Goal: Task Accomplishment & Management: Use online tool/utility

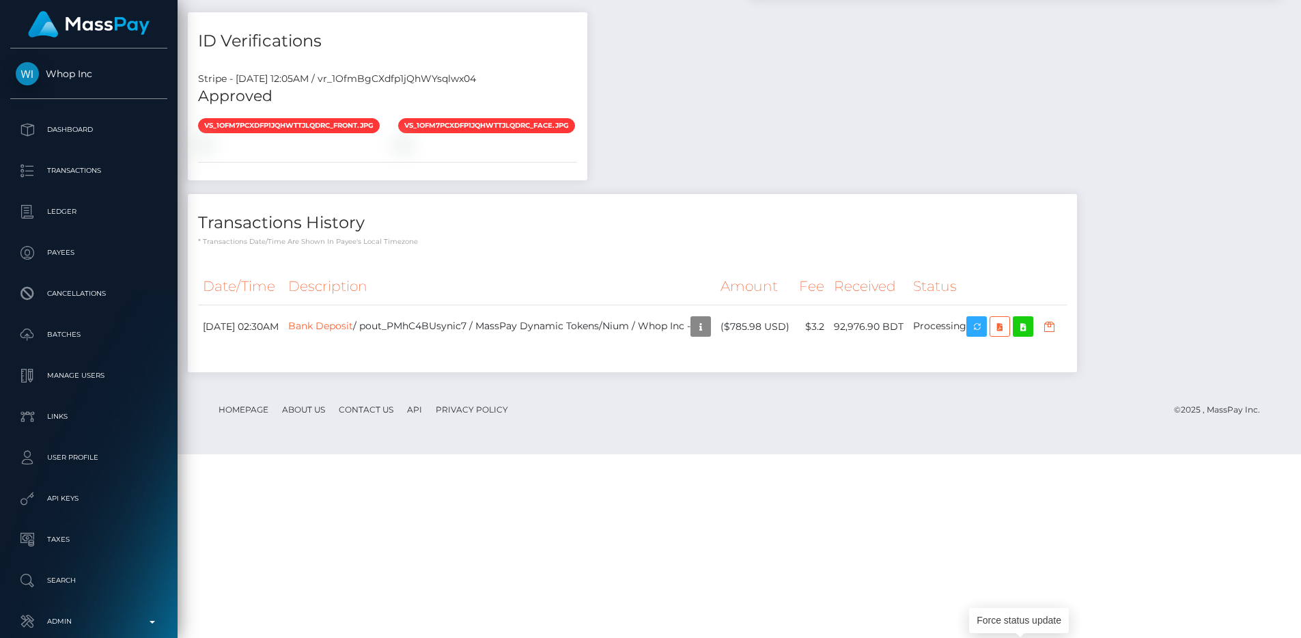
scroll to position [164, 348]
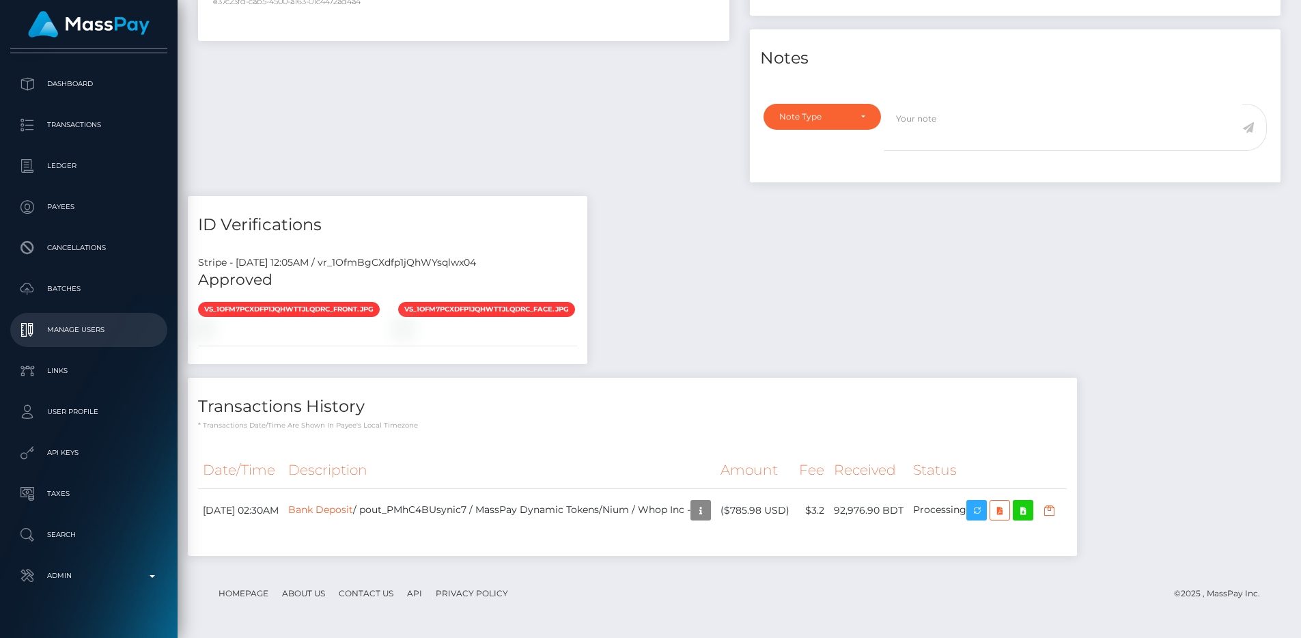
scroll to position [72, 0]
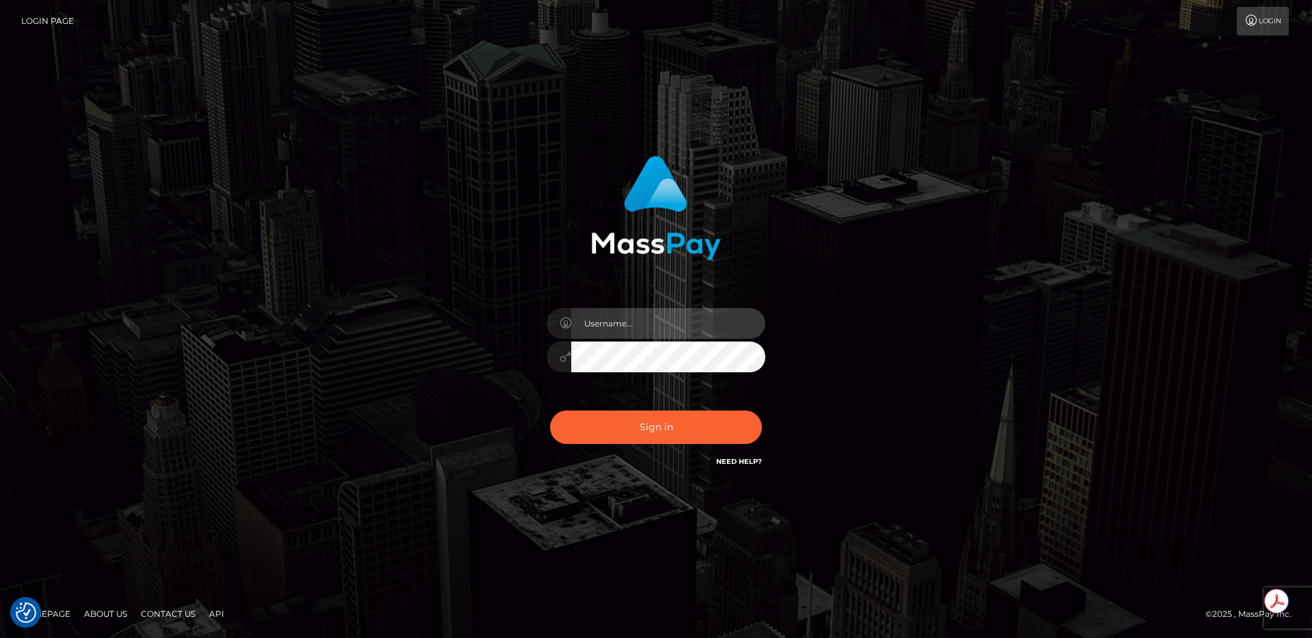
type input "egblue"
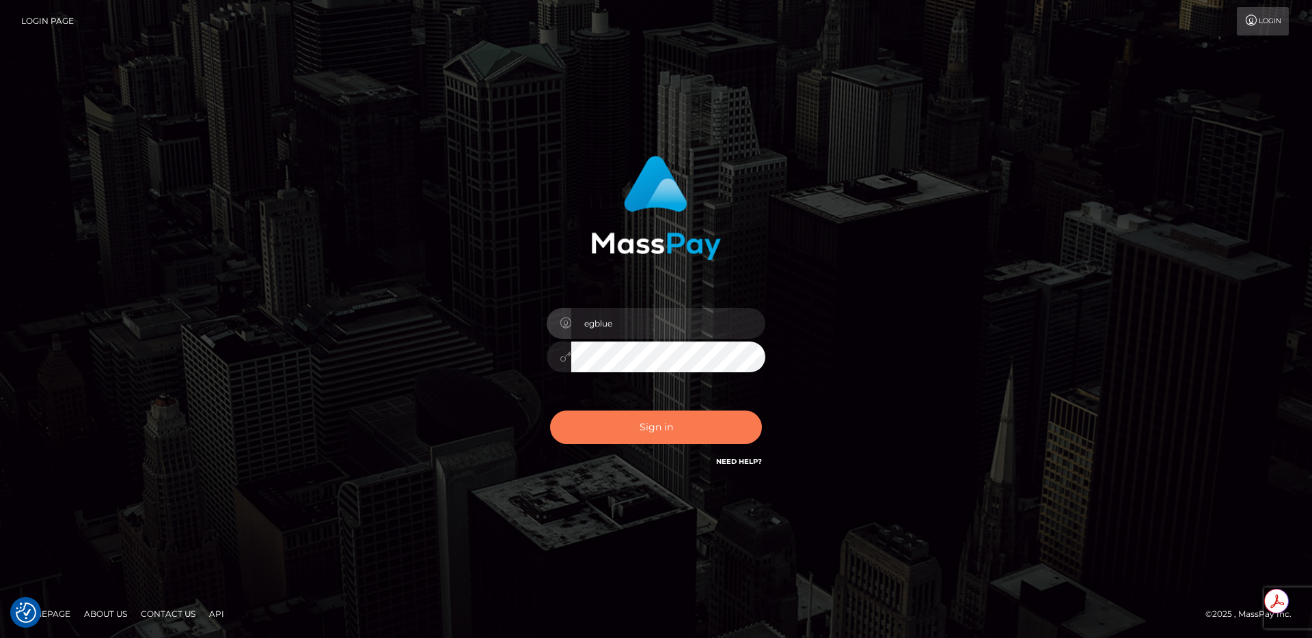
click at [703, 434] on button "Sign in" at bounding box center [656, 427] width 212 height 33
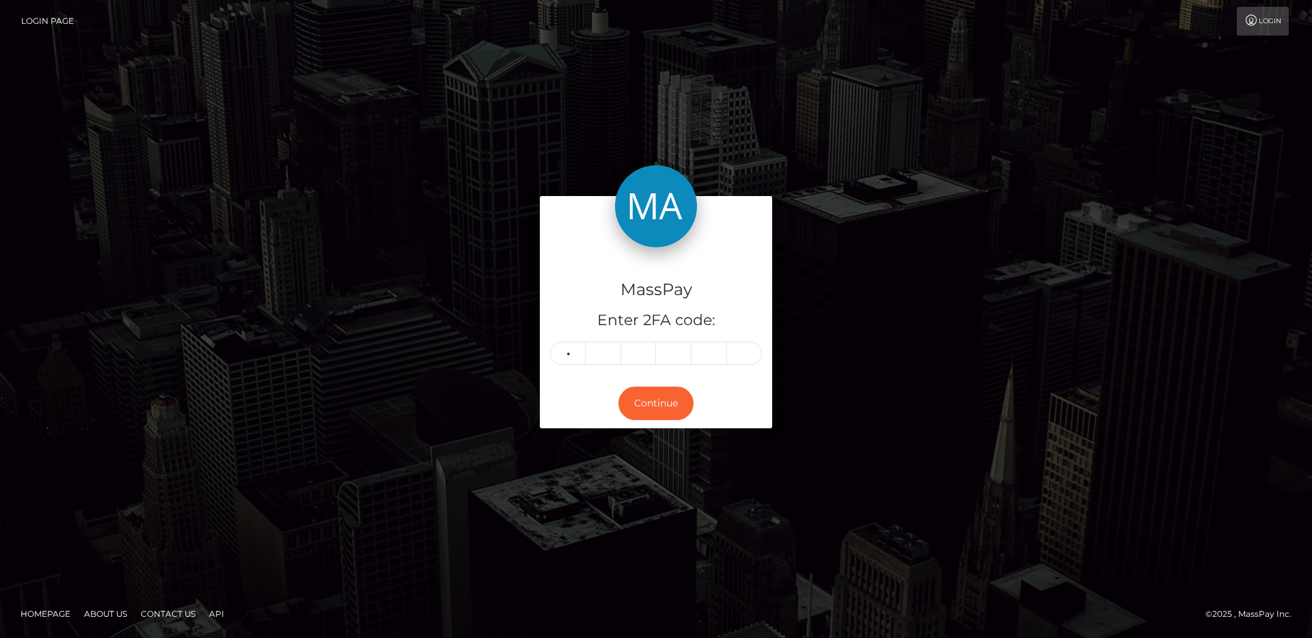
type input "5"
type input "0"
type input "7"
type input "3"
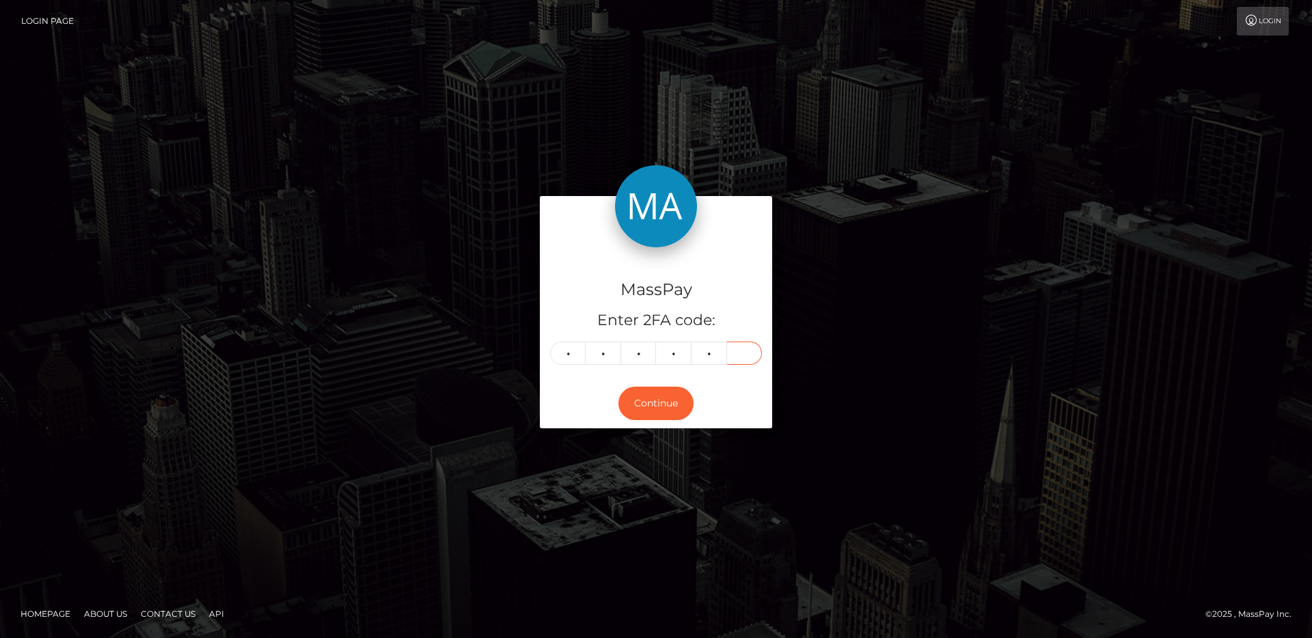
type input "6"
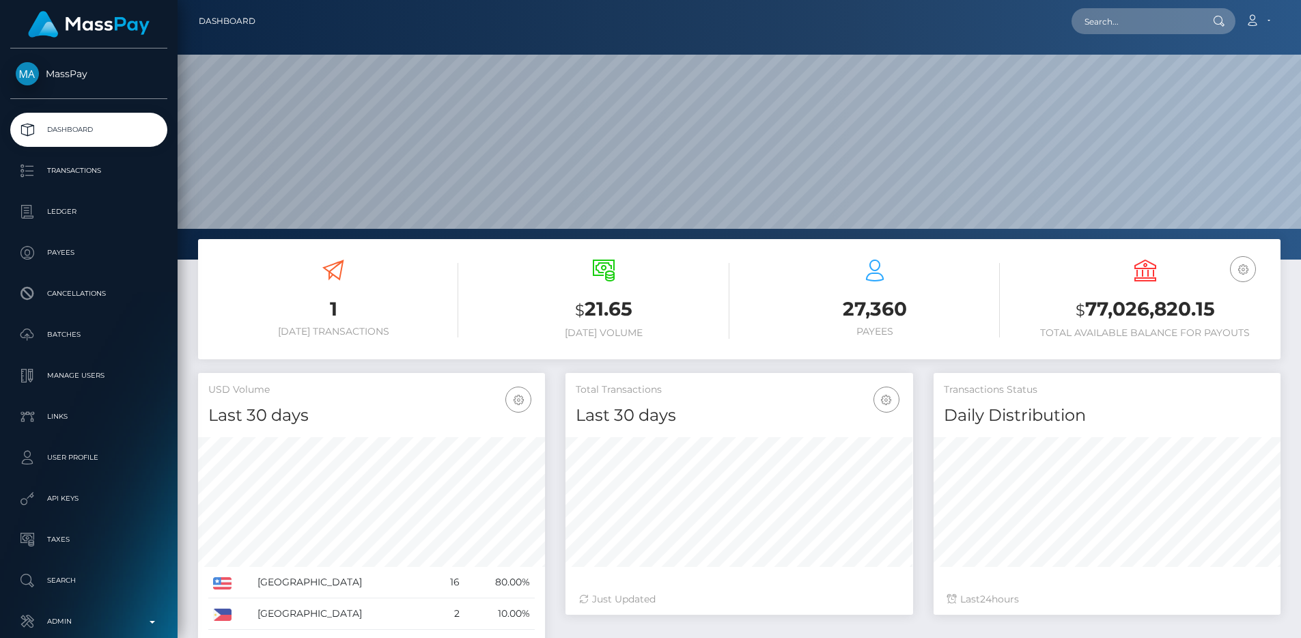
scroll to position [243, 348]
click at [1128, 27] on input "text" at bounding box center [1136, 21] width 128 height 26
paste input "af7e9912-8171-11f0-8023-0266f44cc279"
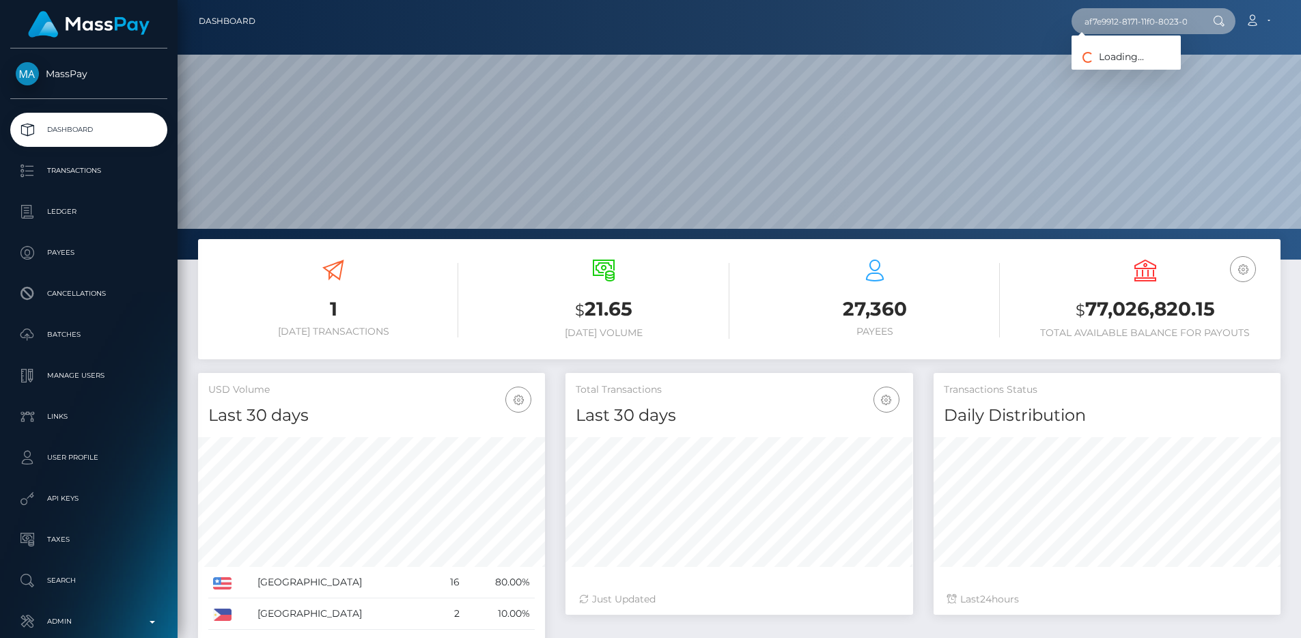
scroll to position [0, 64]
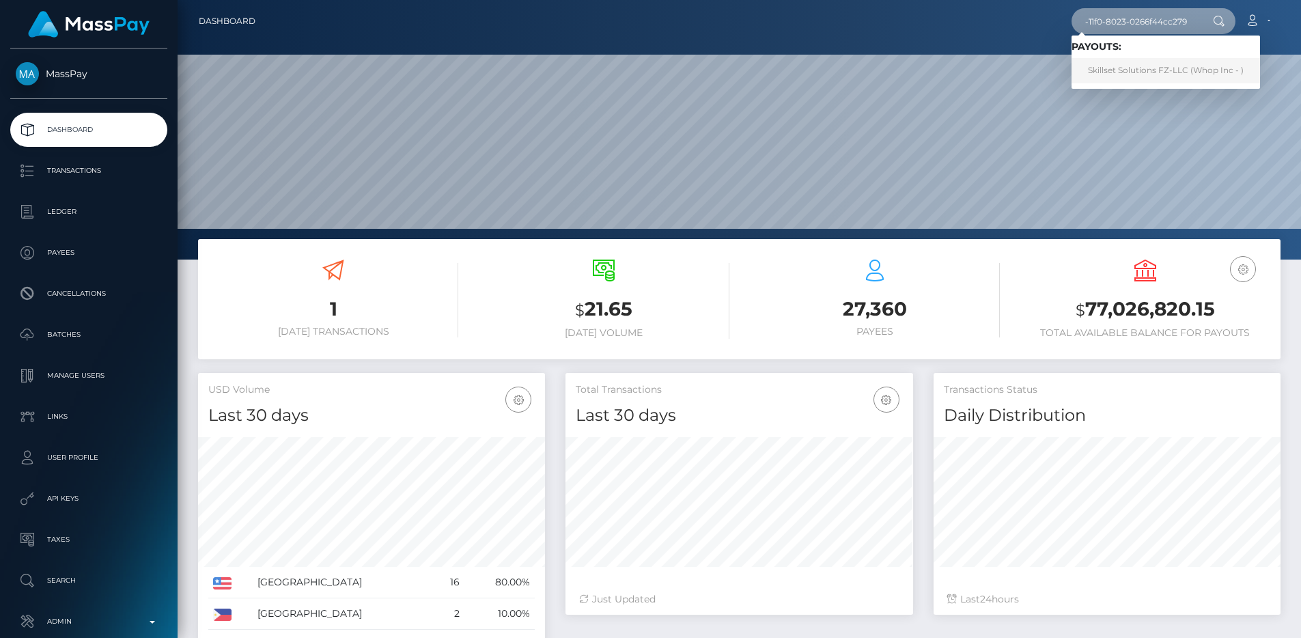
type input "af7e9912-8171-11f0-8023-0266f44cc279"
click at [1133, 62] on link "Skillset Solutions FZ-LLC (Whop Inc - )" at bounding box center [1166, 70] width 189 height 25
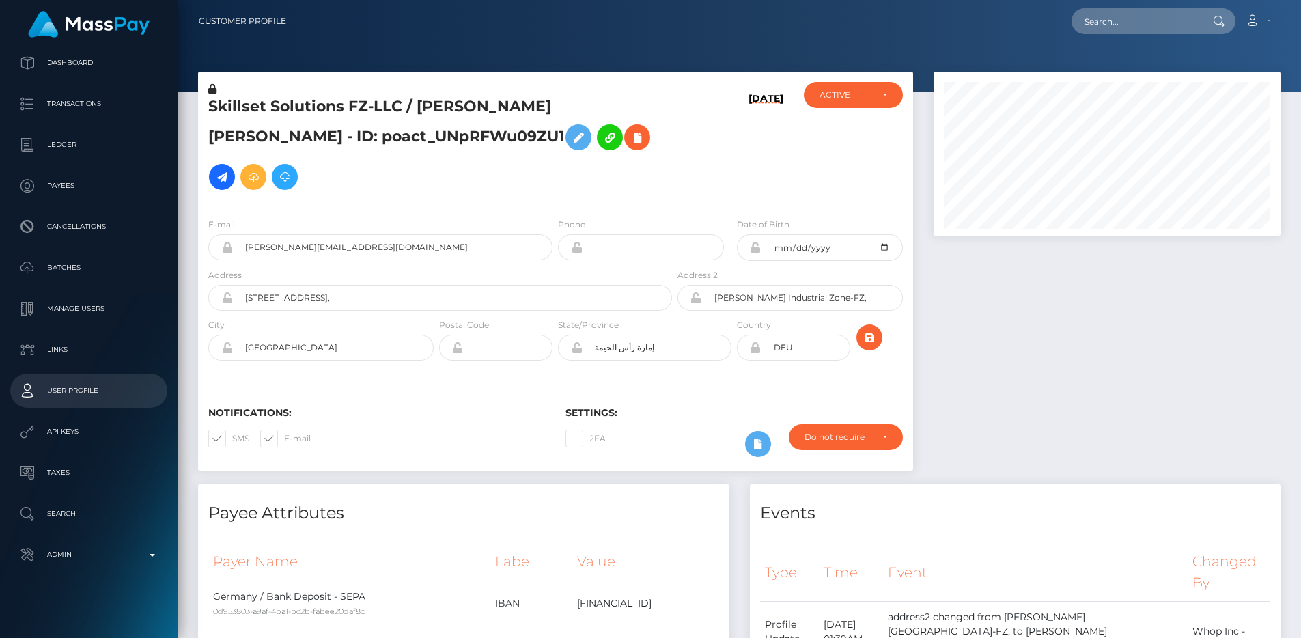
scroll to position [72, 0]
click at [67, 568] on div "Whop Inc Dashboard Transactions Ledger Payees Cancellations" at bounding box center [89, 342] width 178 height 587
click at [67, 553] on p "Admin" at bounding box center [89, 550] width 146 height 20
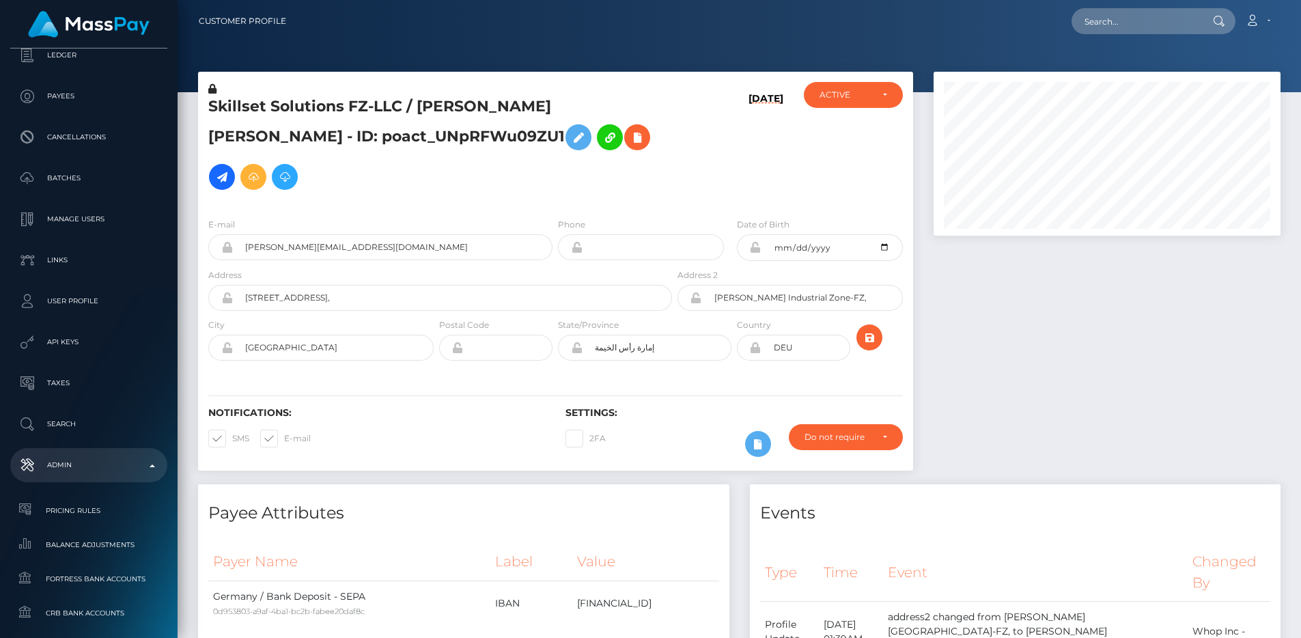
scroll to position [0, 0]
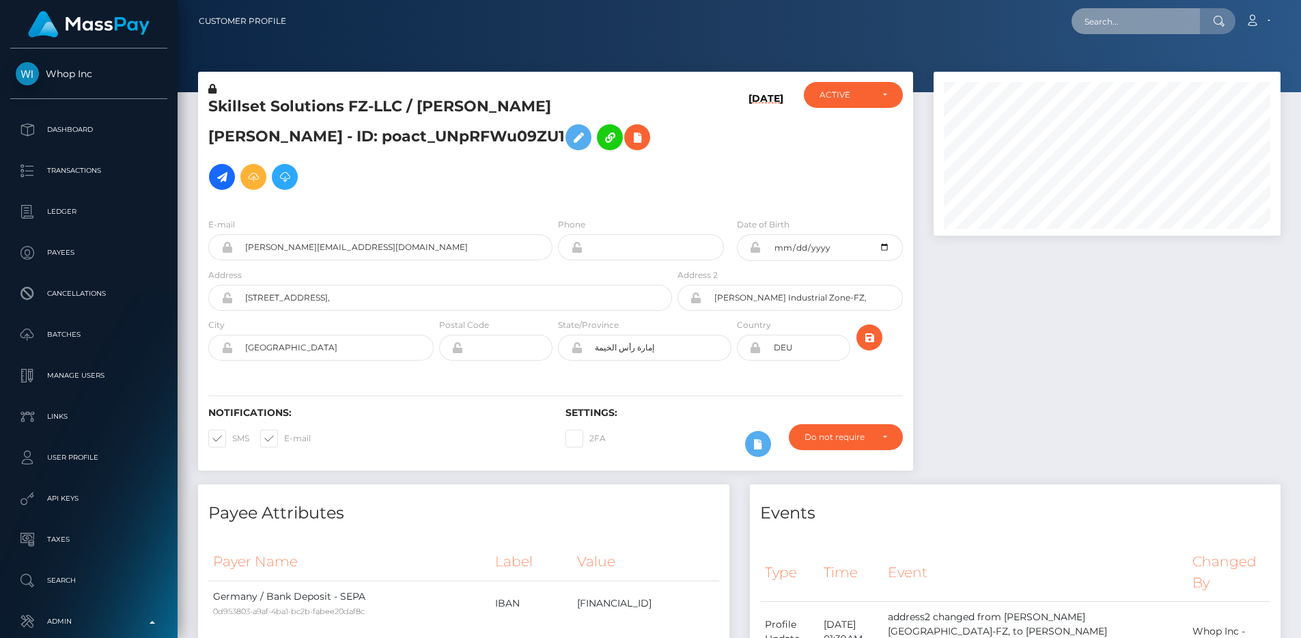
click at [1120, 24] on input "text" at bounding box center [1136, 21] width 128 height 26
paste input "360e2f10-6856-11f0-a026-06178c1a380f"
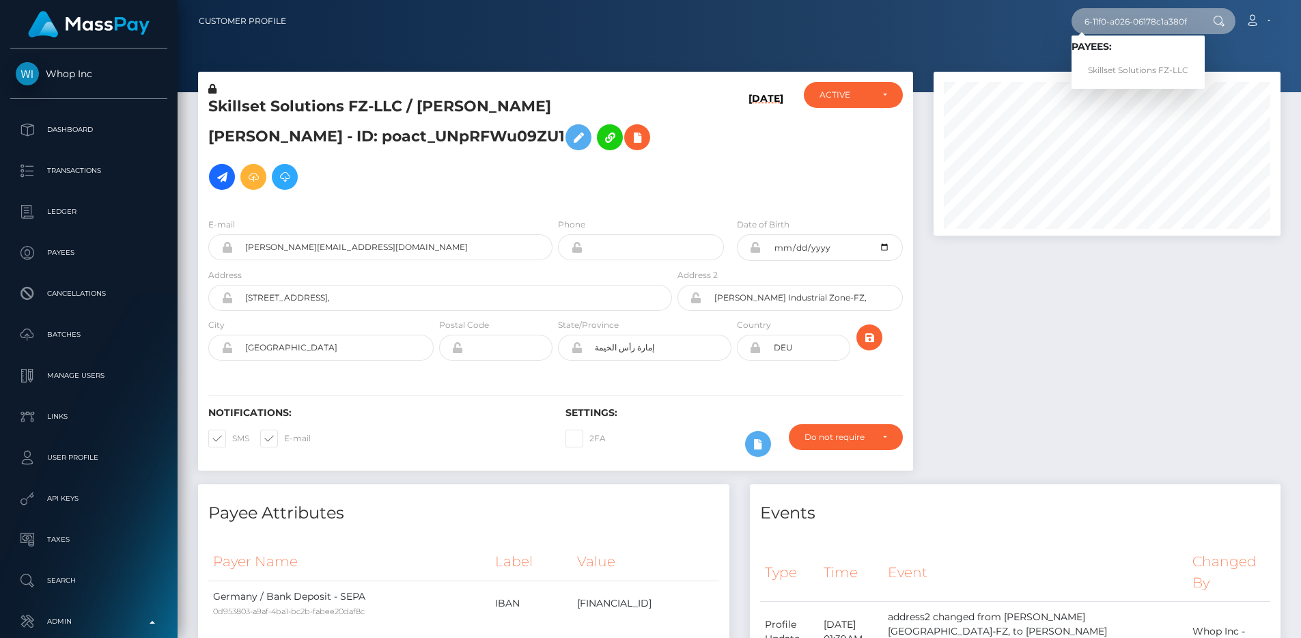
type input "360e2f10-6856-11f0-a026-06178c1a380f"
click at [913, 158] on div "Skillset Solutions FZ-LLC / NIKOLAS FELIX PREHN - ID: poact_UNpRFWu09ZU1 08/24/…" at bounding box center [556, 278] width 736 height 413
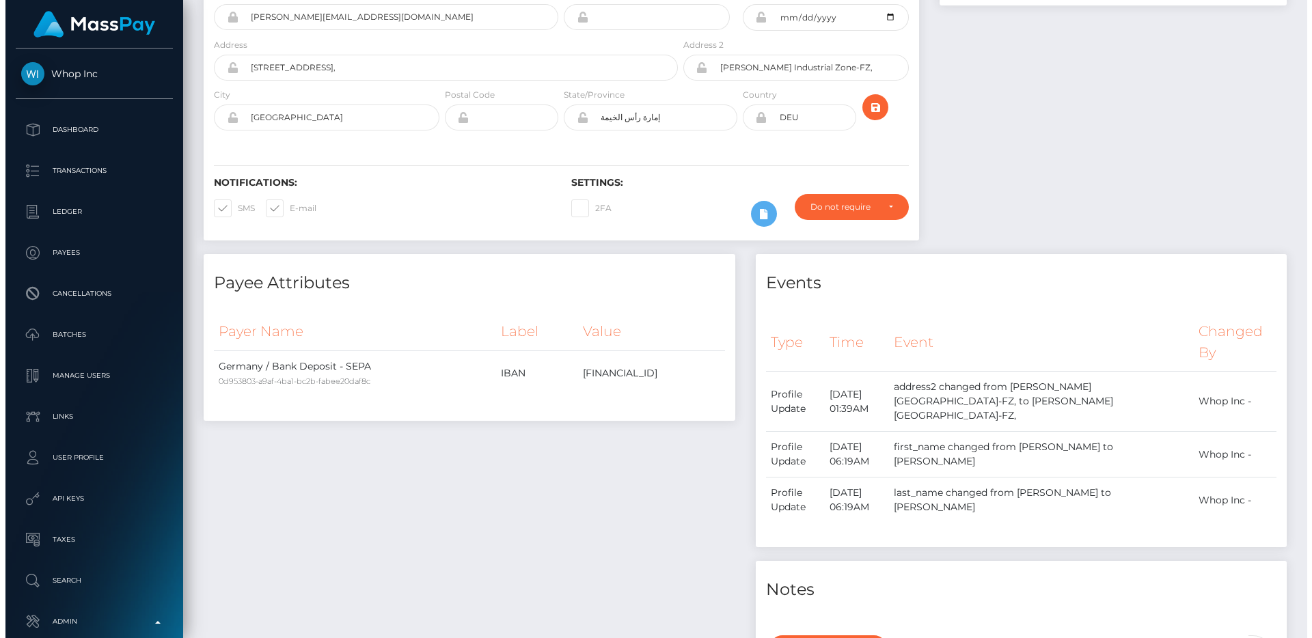
scroll to position [119, 0]
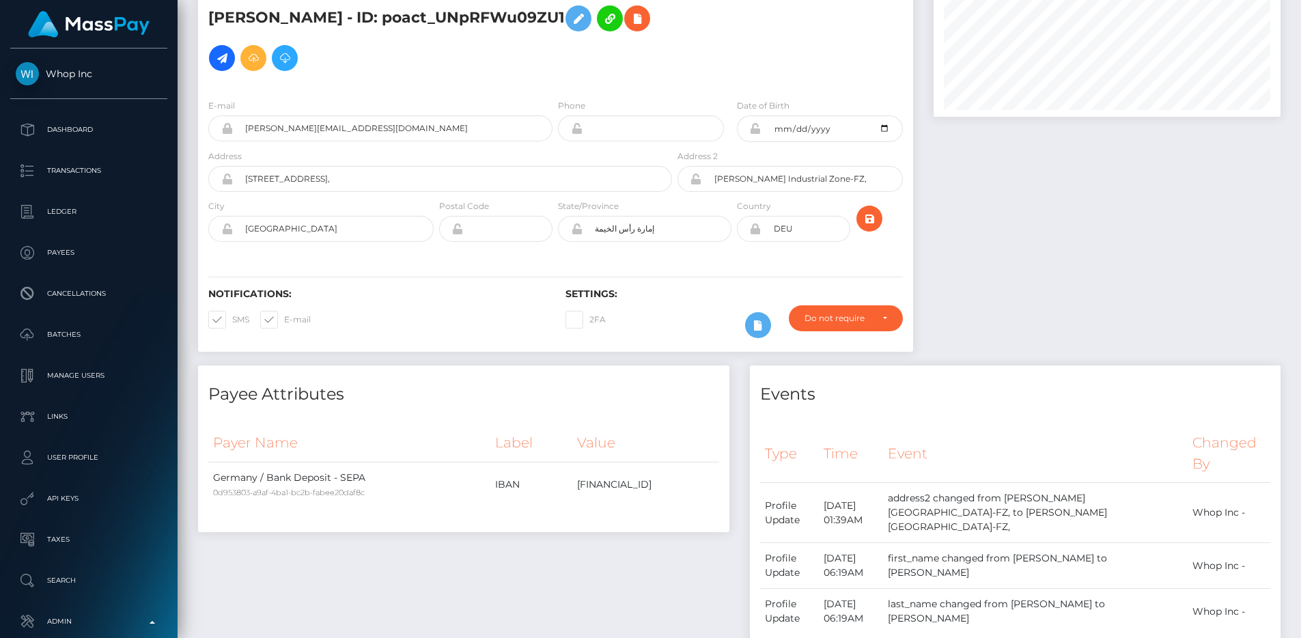
click at [754, 223] on icon at bounding box center [756, 228] width 12 height 11
click at [460, 288] on div "Notifications: SMS E-mail" at bounding box center [376, 316] width 357 height 57
click at [629, 20] on icon at bounding box center [637, 18] width 16 height 17
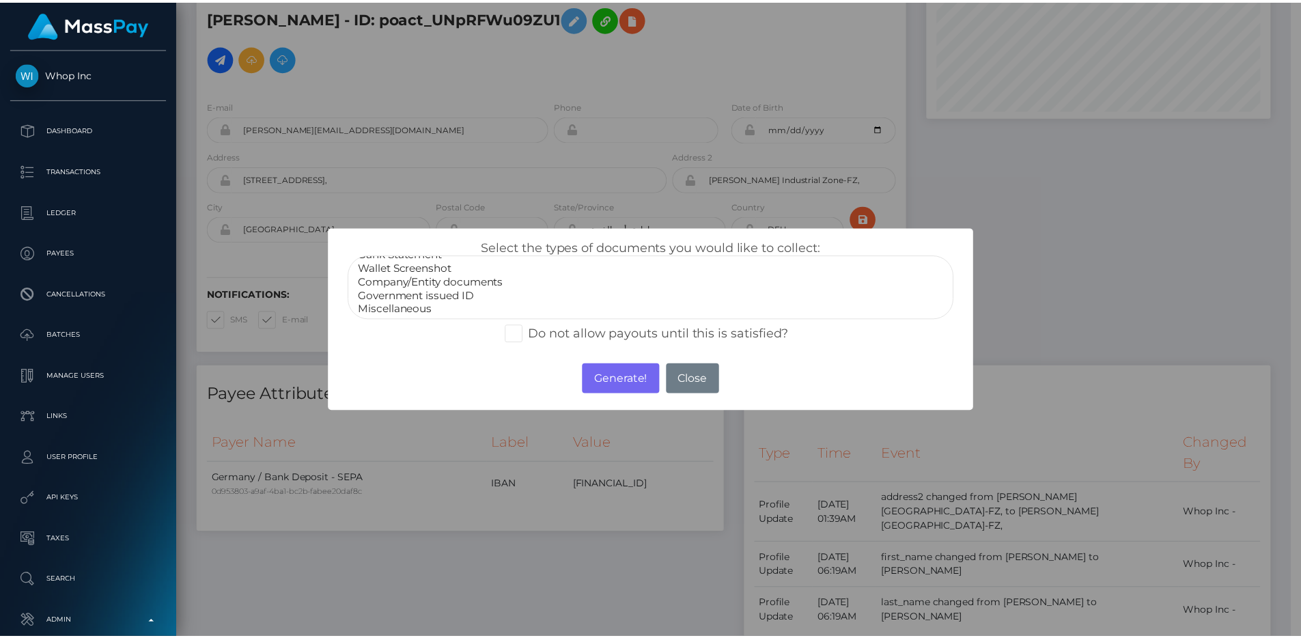
scroll to position [27, 0]
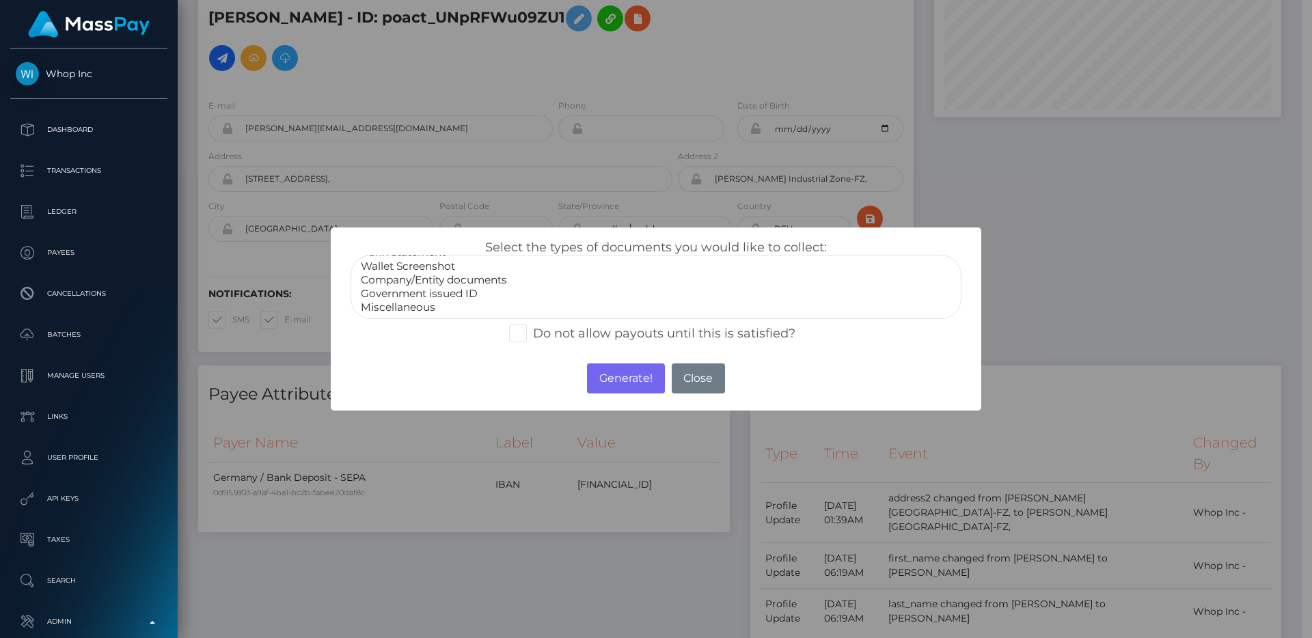
select select "Government issued ID"
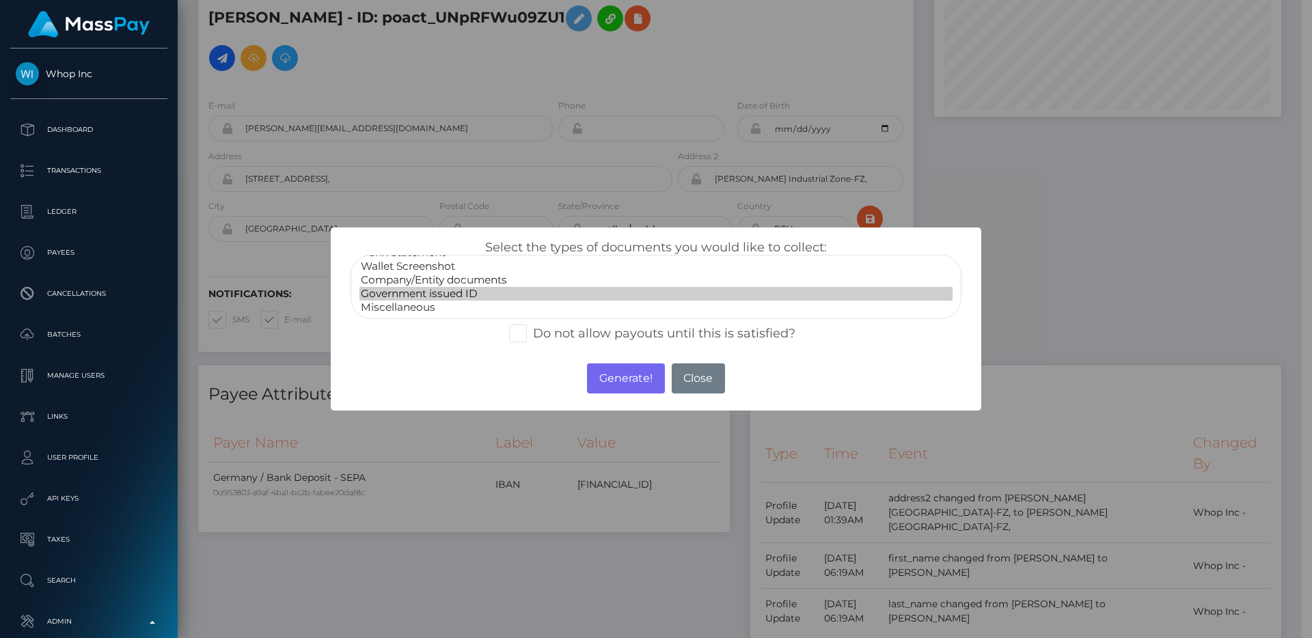
click at [455, 288] on option "Government issued ID" at bounding box center [655, 294] width 593 height 14
click at [652, 383] on button "Generate!" at bounding box center [625, 378] width 77 height 30
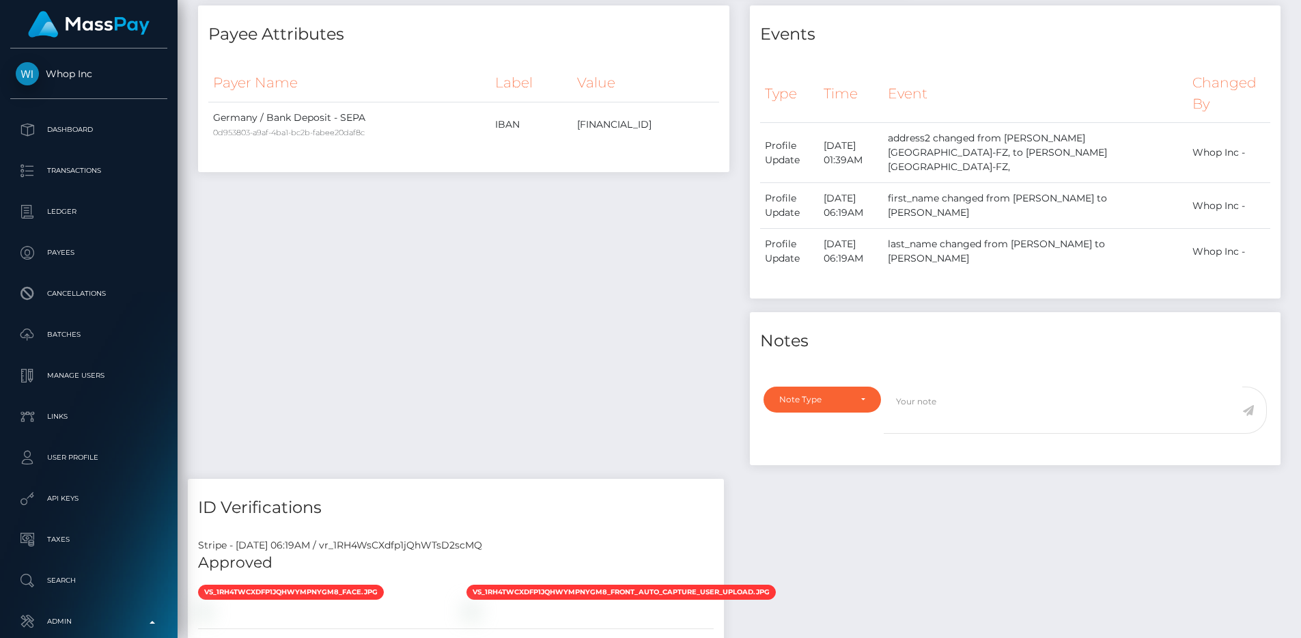
scroll to position [487, 0]
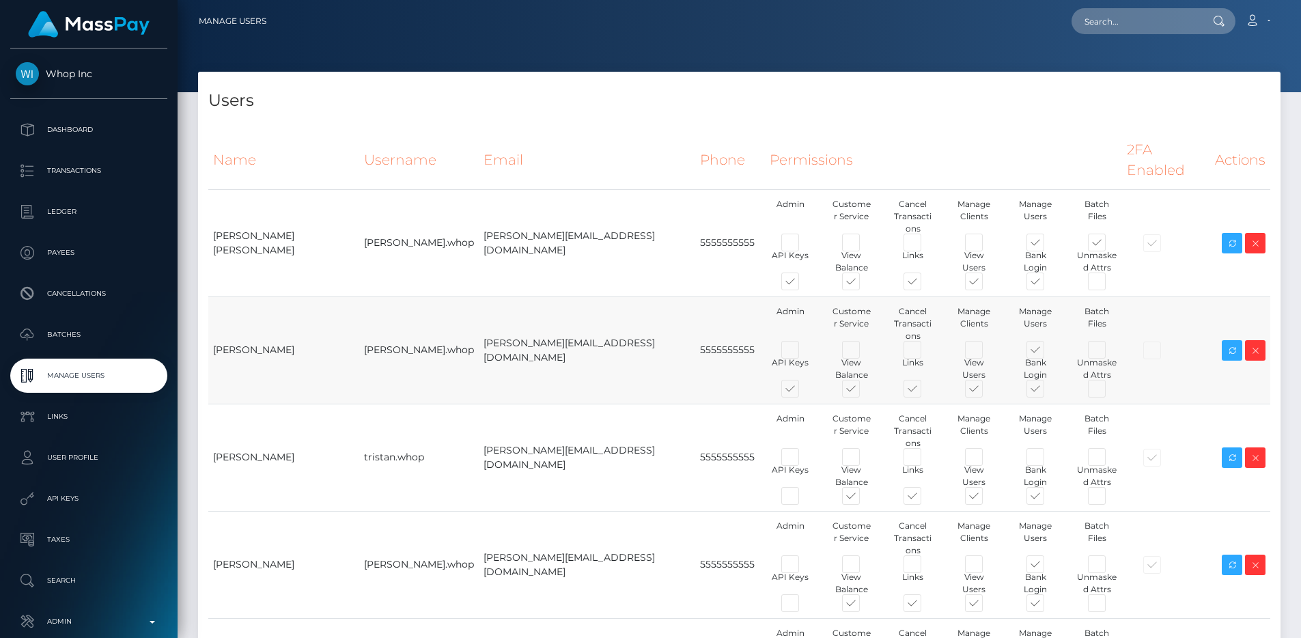
type input "egblue"
click at [1154, 15] on input "text" at bounding box center [1136, 21] width 128 height 26
paste input "360e2f10-6856-11f0-a026-06178c1a380f"
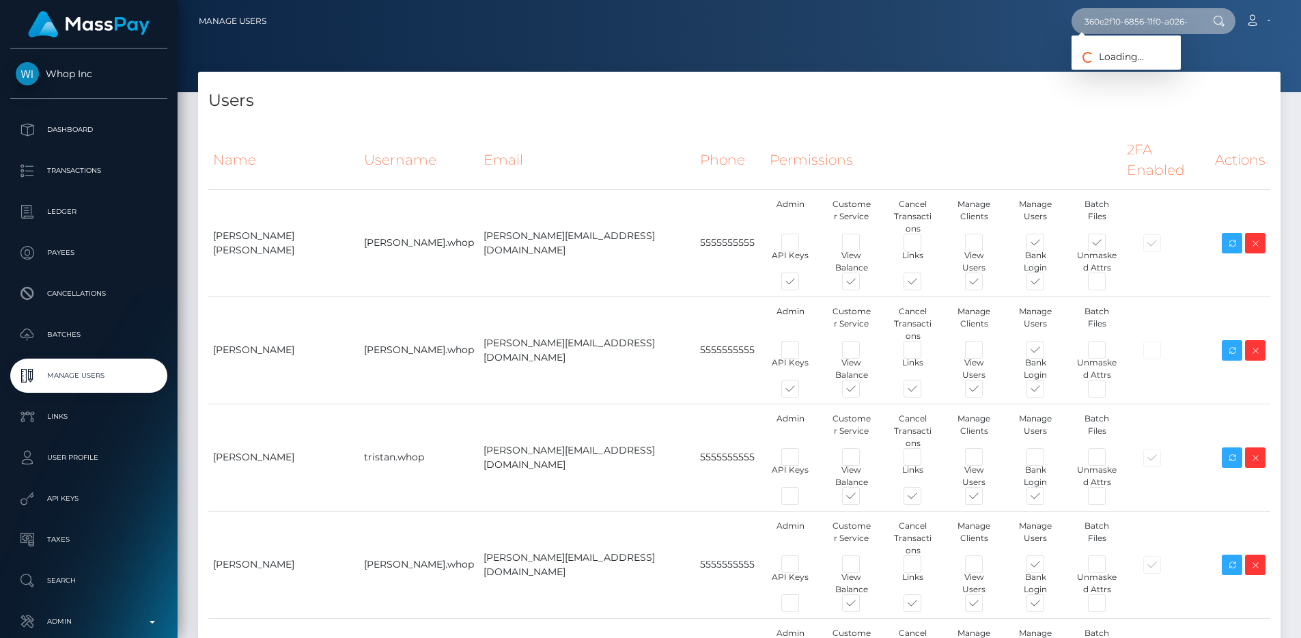
scroll to position [0, 63]
type input "360e2f10-6856-11f0-a026-06178c1a380f"
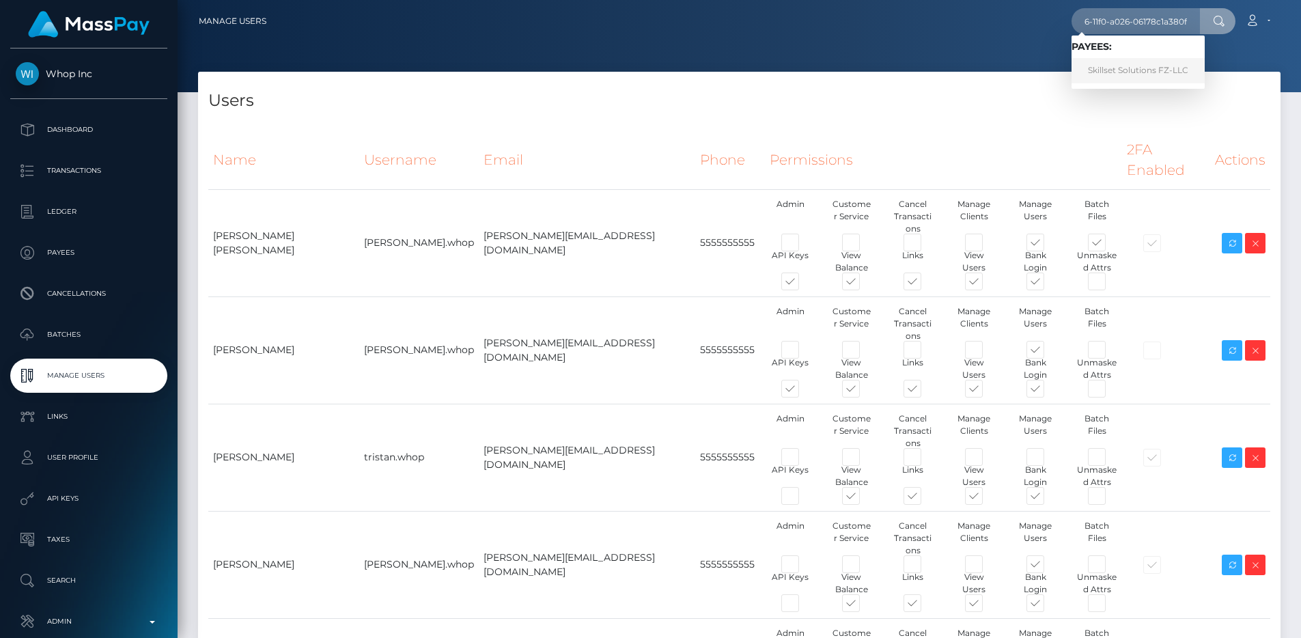
scroll to position [0, 0]
click at [1140, 61] on link "Skillset Solutions FZ-LLC" at bounding box center [1138, 70] width 133 height 25
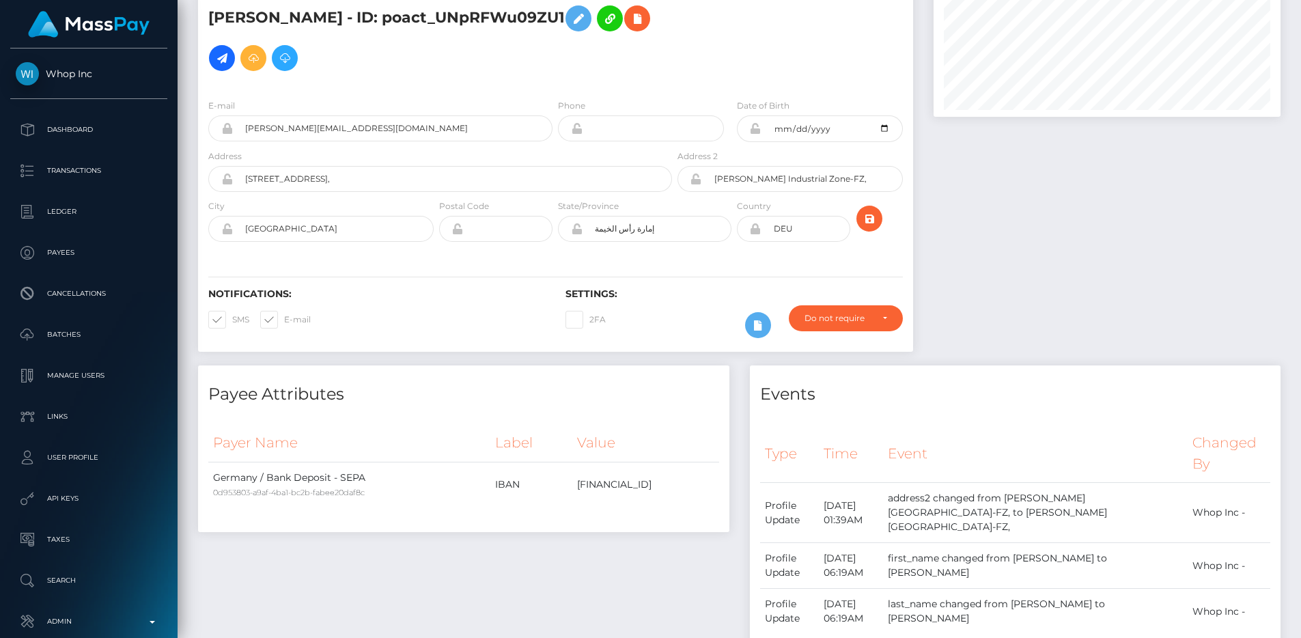
scroll to position [789, 0]
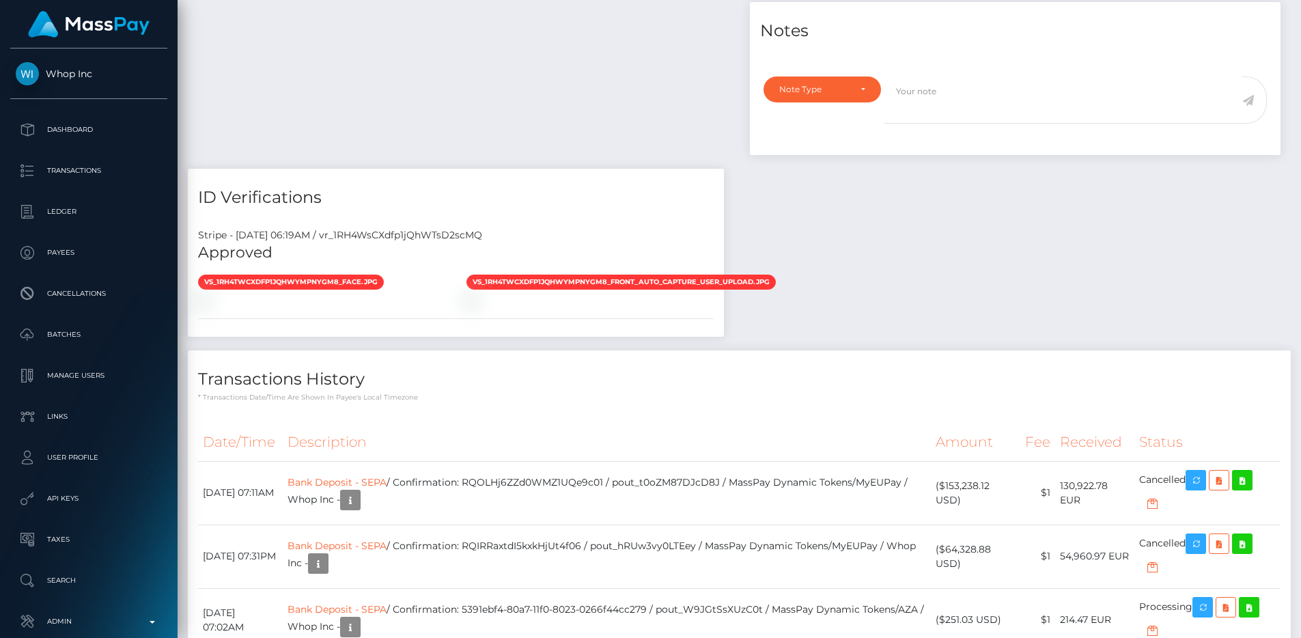
click at [431, 228] on div "Stripe - [DATE] 06:19AM / vr_1RH4WsCXdfp1jQhWTsD2scMQ" at bounding box center [456, 235] width 536 height 14
copy div "vr_1RH4WsCXdfp1jQhWTsD2scMQ"
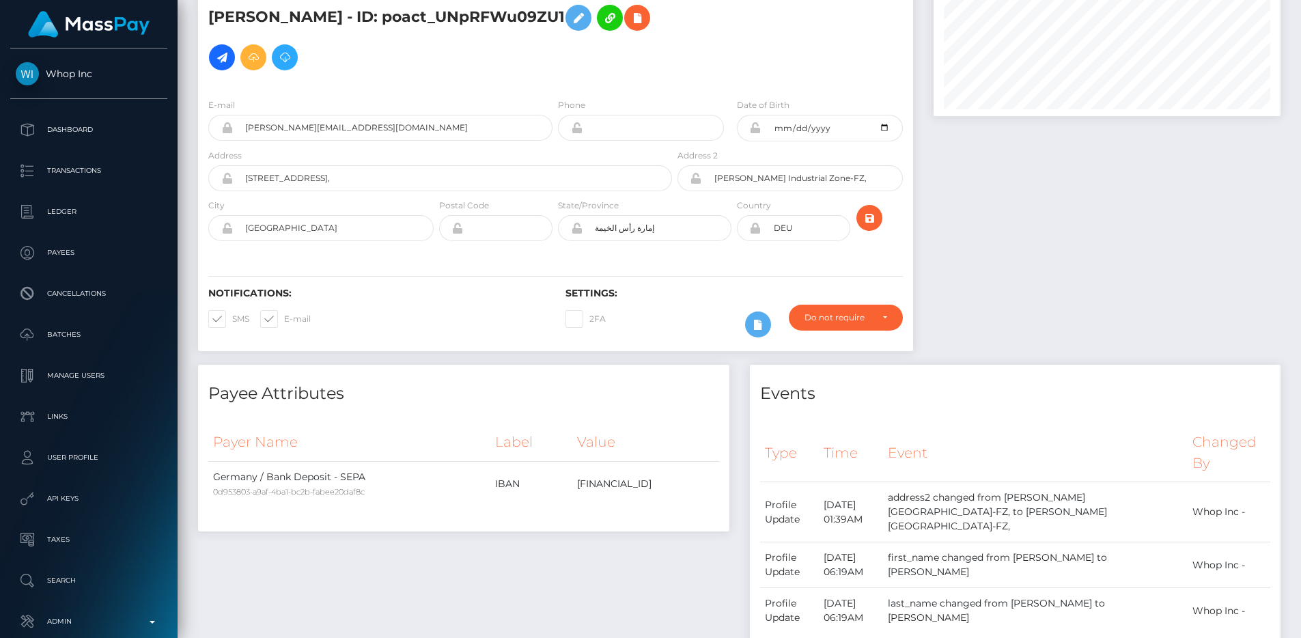
scroll to position [72, 0]
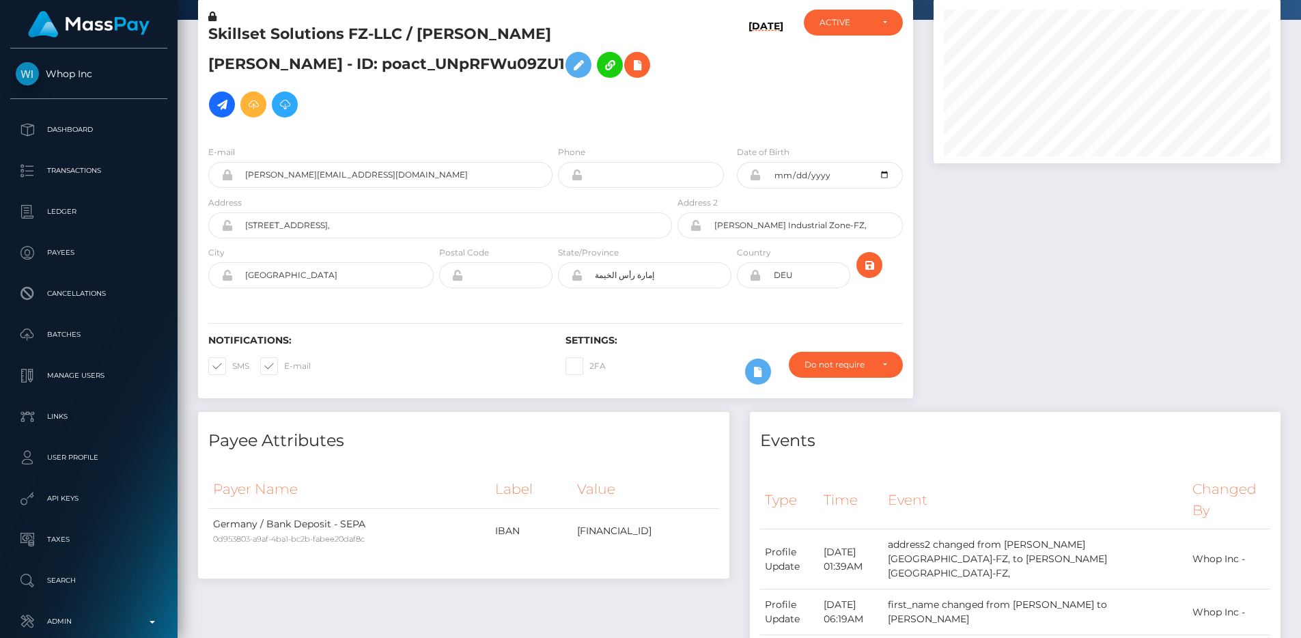
click at [755, 270] on icon at bounding box center [756, 275] width 12 height 11
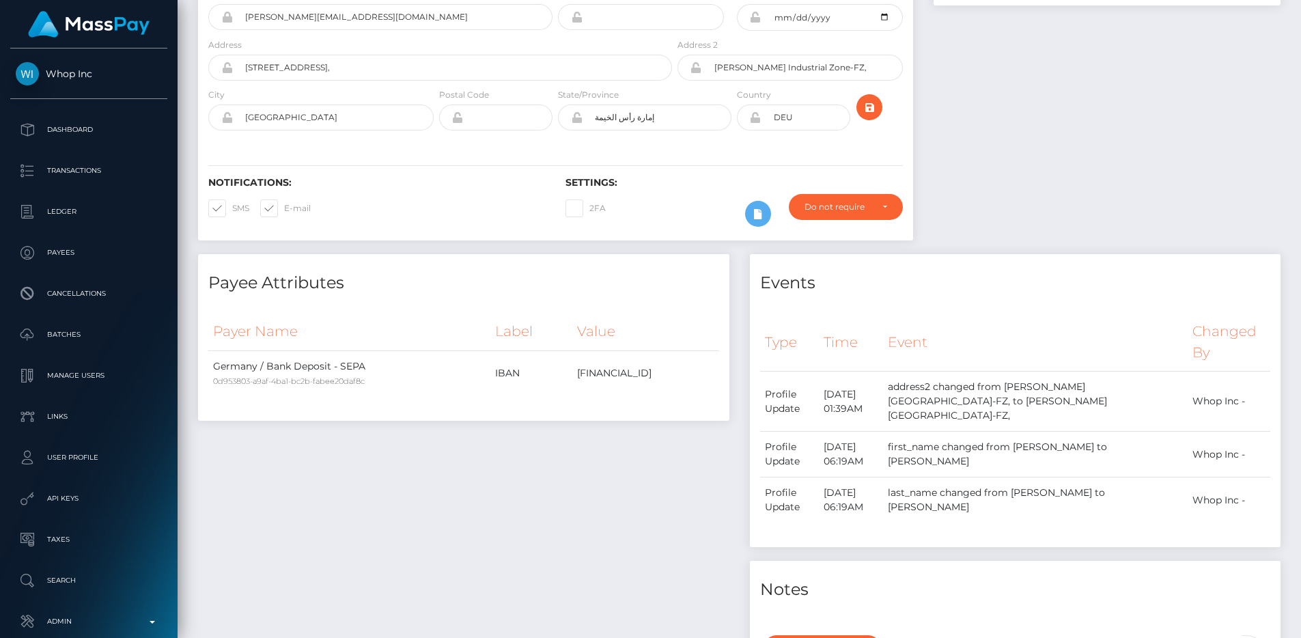
scroll to position [0, 0]
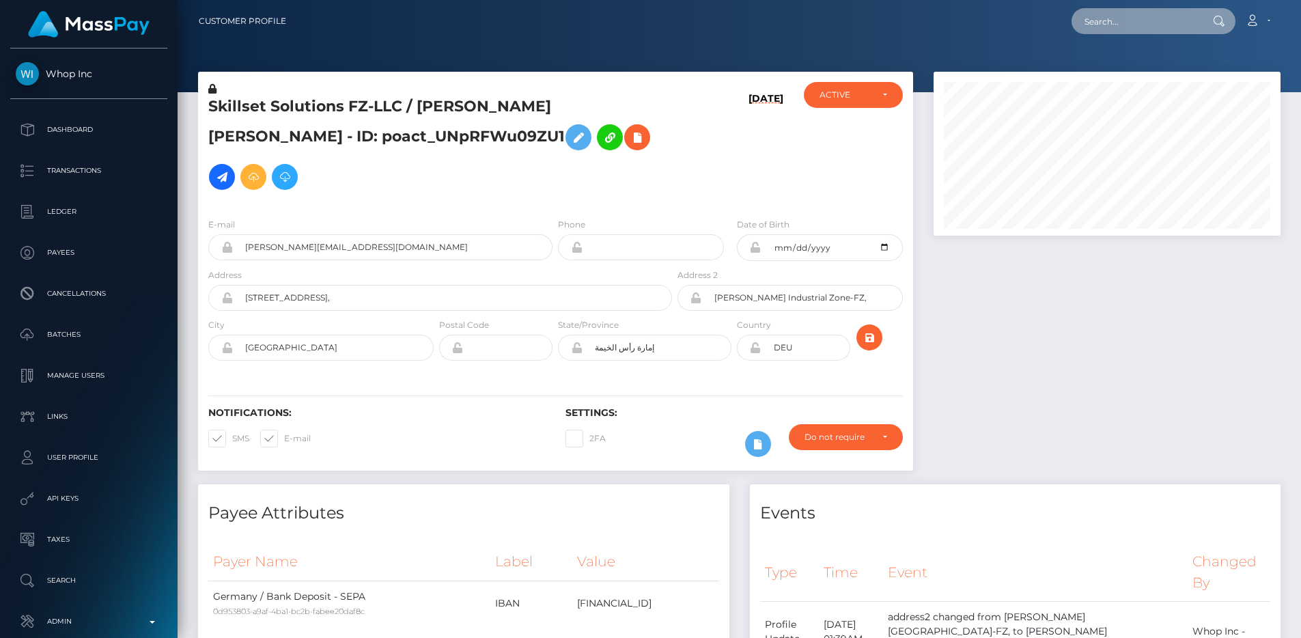
click at [1094, 25] on input "text" at bounding box center [1136, 21] width 128 height 26
paste input "f868a9f0-7f14-11f0-8023-0266f44cc279"
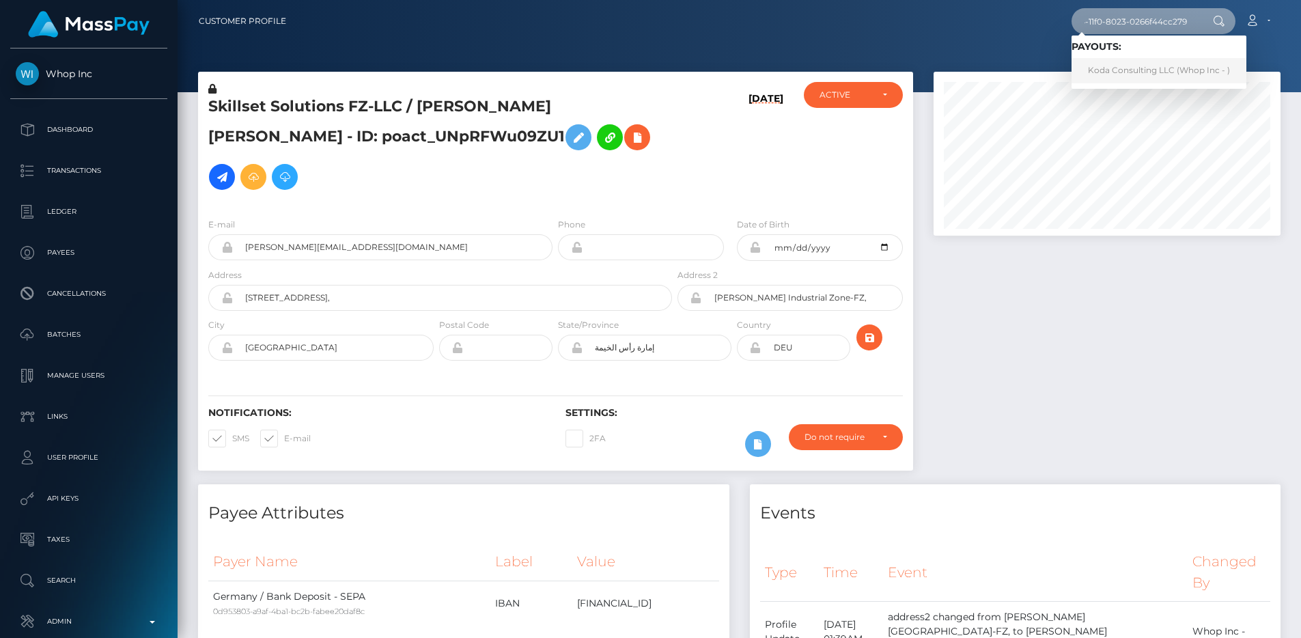
type input "f868a9f0-7f14-11f0-8023-0266f44cc279"
click at [1122, 60] on link "Koda Consulting LLC (Whop Inc - )" at bounding box center [1159, 70] width 175 height 25
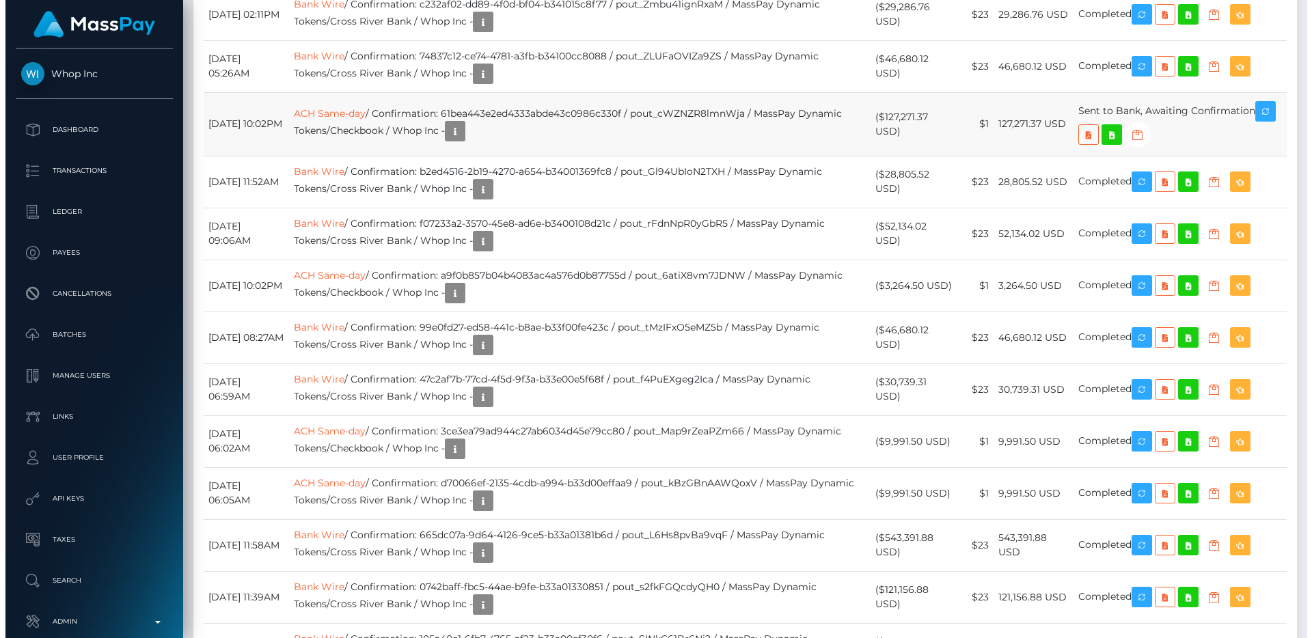
scroll to position [1775, 0]
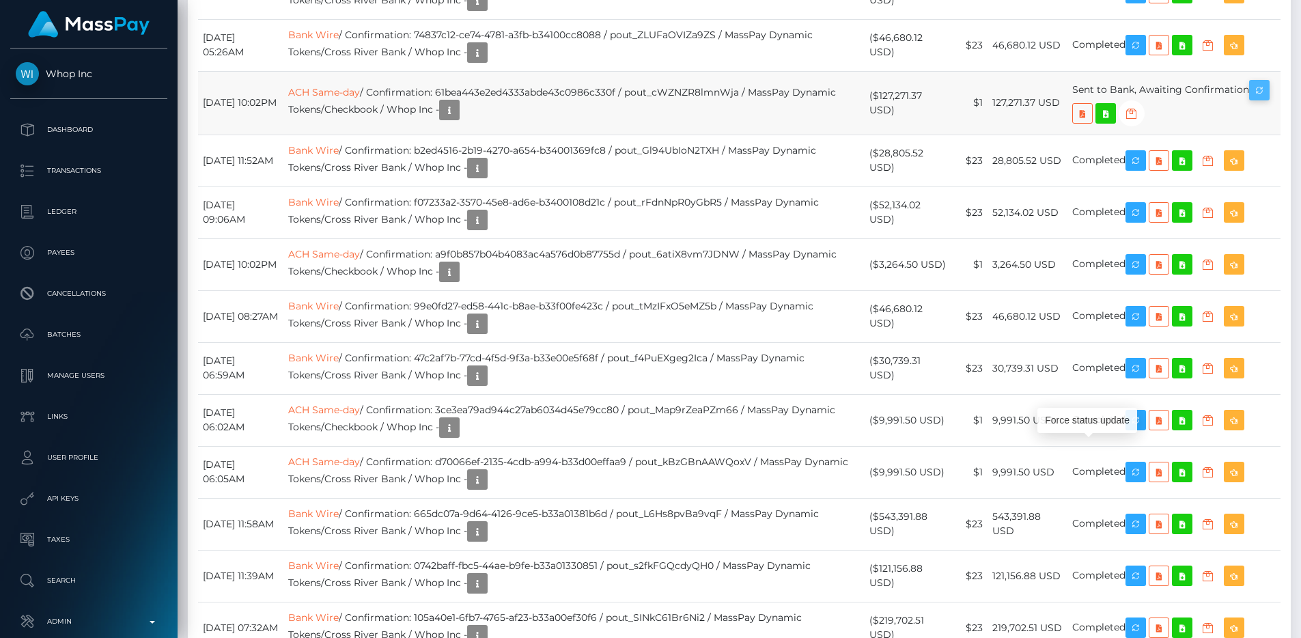
click at [1252, 99] on icon "button" at bounding box center [1260, 90] width 16 height 17
drag, startPoint x: 645, startPoint y: 430, endPoint x: 463, endPoint y: 430, distance: 181.7
click at [463, 135] on td "ACH Same-day / Confirmation: 61bea443e2ed4333abde43c0986c330f / pout_cWZNZR8lmn…" at bounding box center [574, 103] width 581 height 64
copy td "61bea443e2ed4333abde43c0986c330f"
click at [458, 119] on icon "button" at bounding box center [449, 110] width 16 height 17
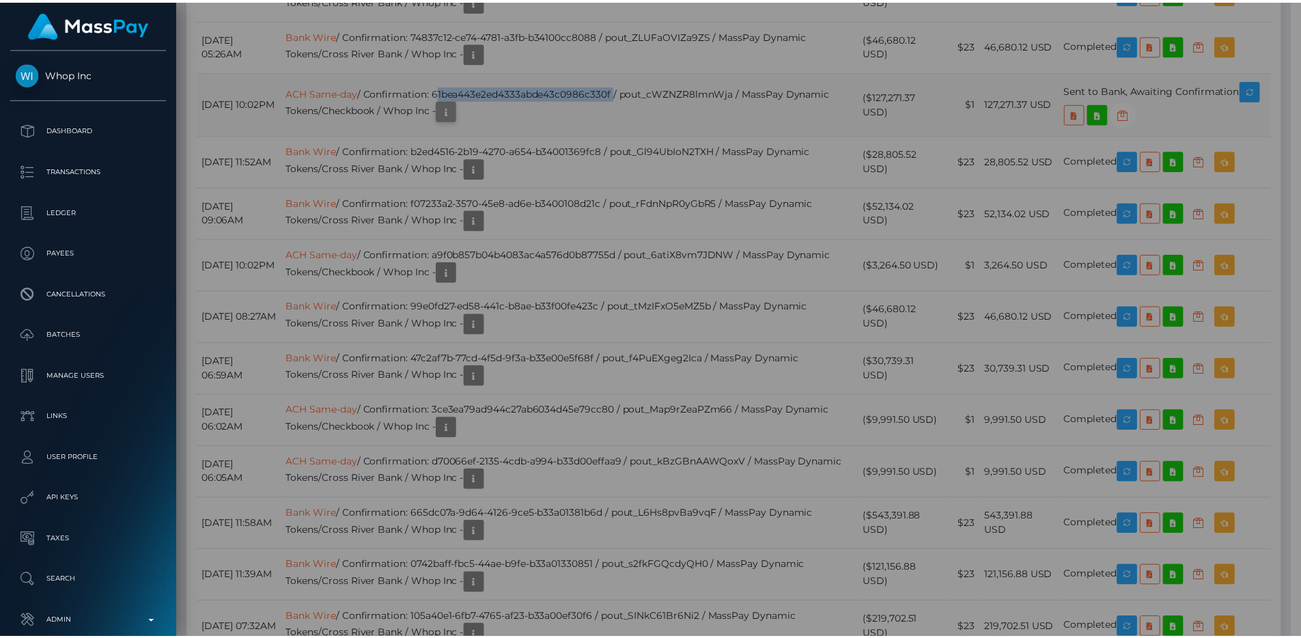
scroll to position [683011, 682827]
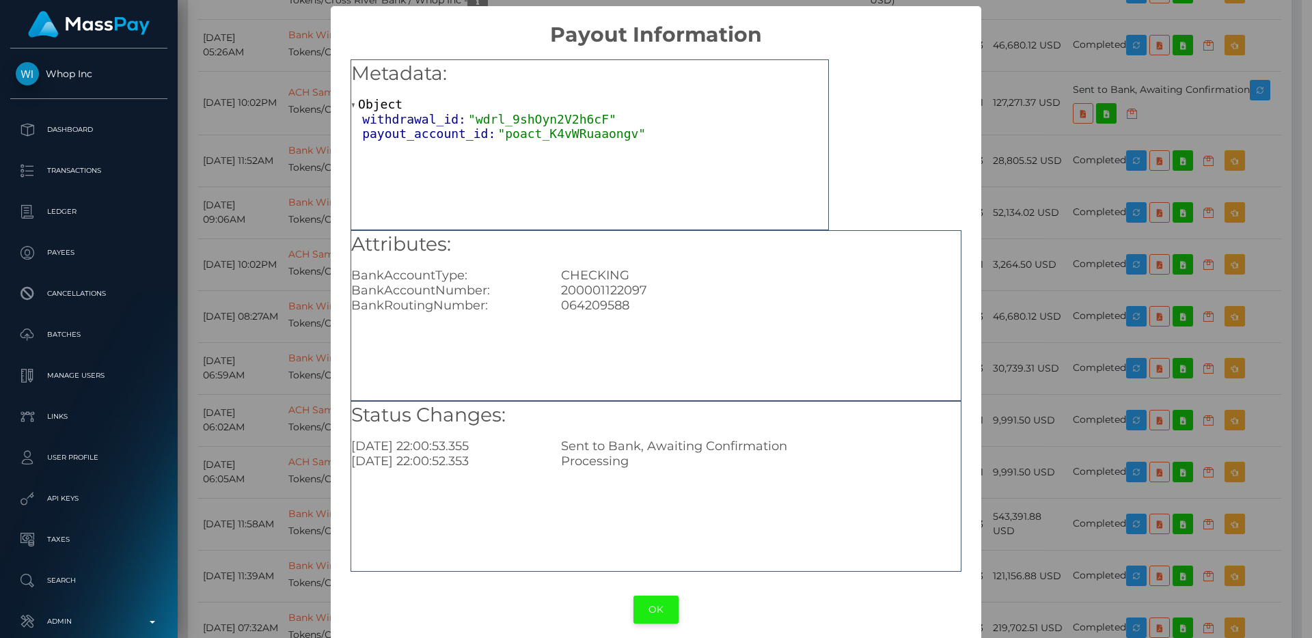
click at [654, 598] on button "OK" at bounding box center [655, 610] width 45 height 28
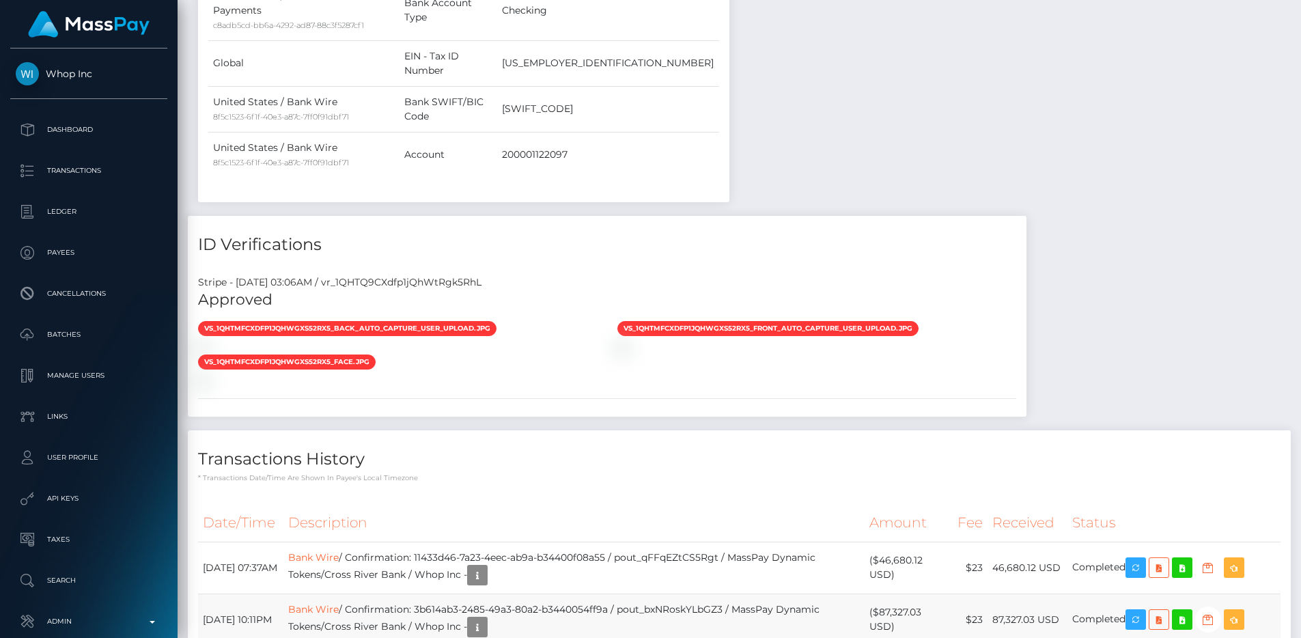
scroll to position [0, 0]
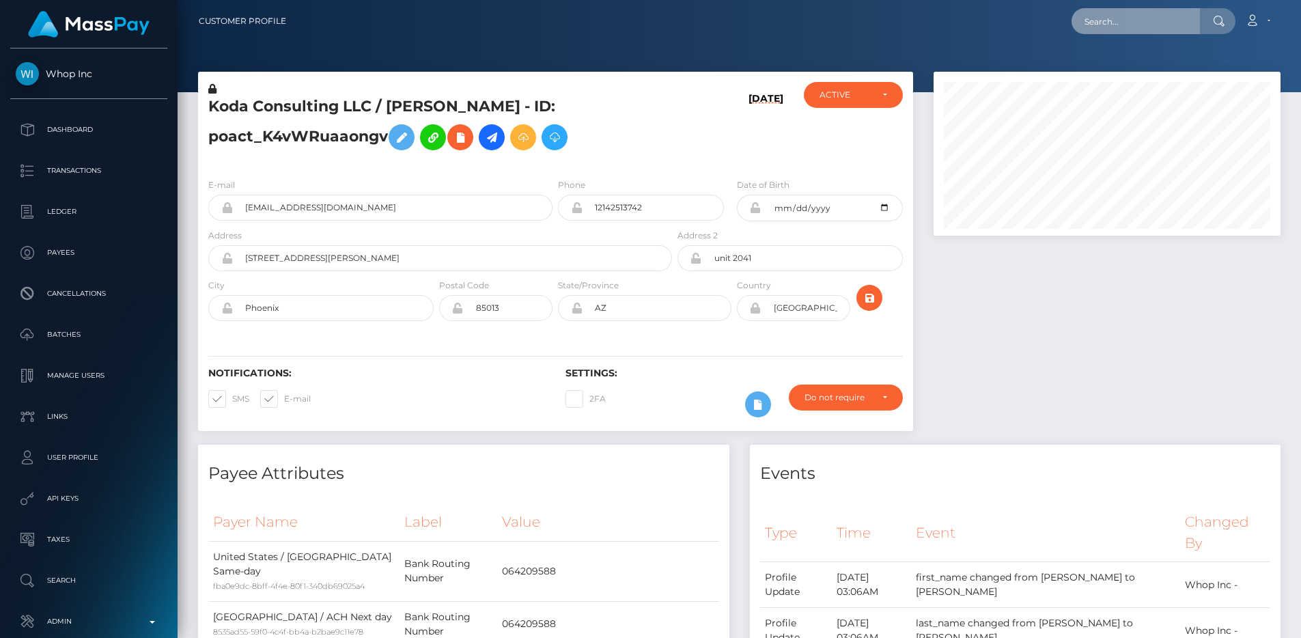
click at [1118, 14] on input "text" at bounding box center [1136, 21] width 128 height 26
paste input "5cf0dfd9-6854-11f0-a026-06178c1a380f"
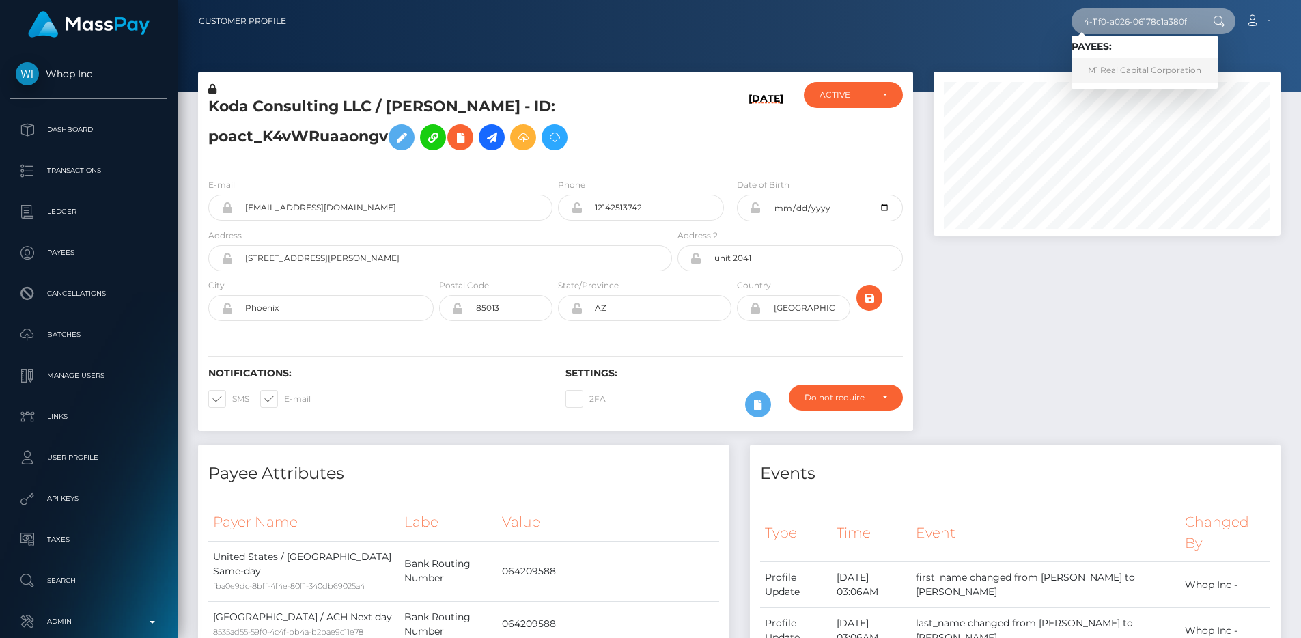
type input "5cf0dfd9-6854-11f0-a026-06178c1a380f"
click at [1132, 59] on link "M1 Real Capital Corporation" at bounding box center [1145, 70] width 146 height 25
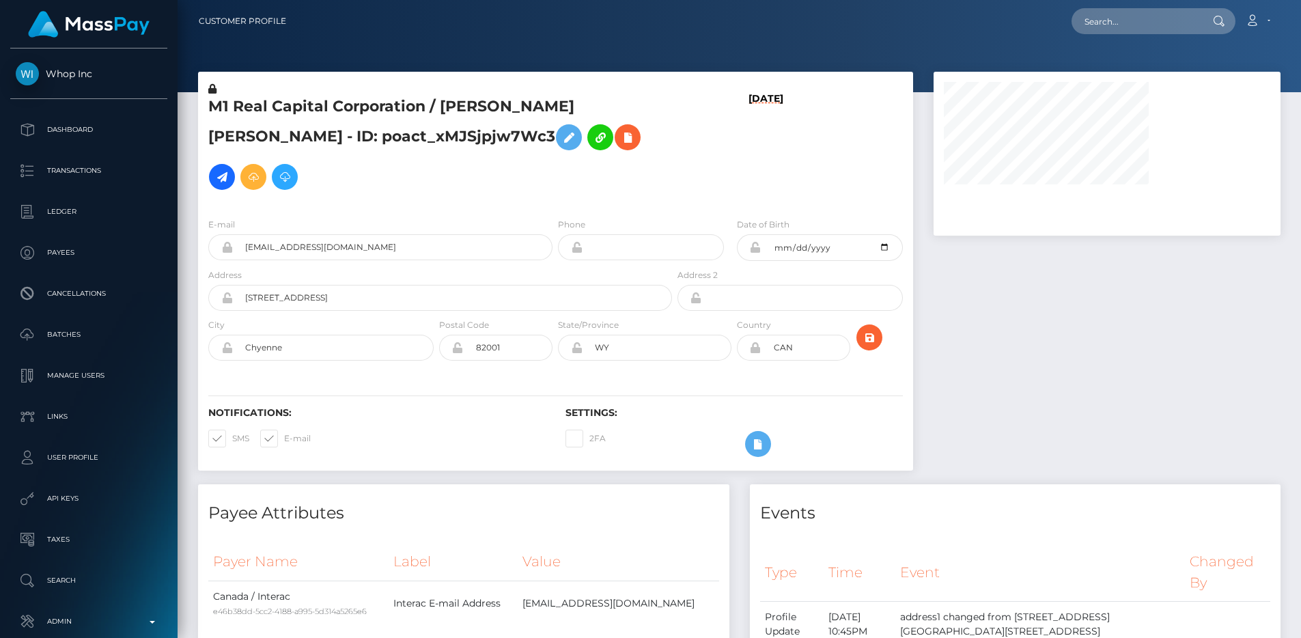
click at [758, 342] on icon at bounding box center [756, 347] width 12 height 11
click at [777, 335] on input "CAN" at bounding box center [806, 348] width 89 height 26
click at [758, 342] on icon at bounding box center [756, 347] width 12 height 11
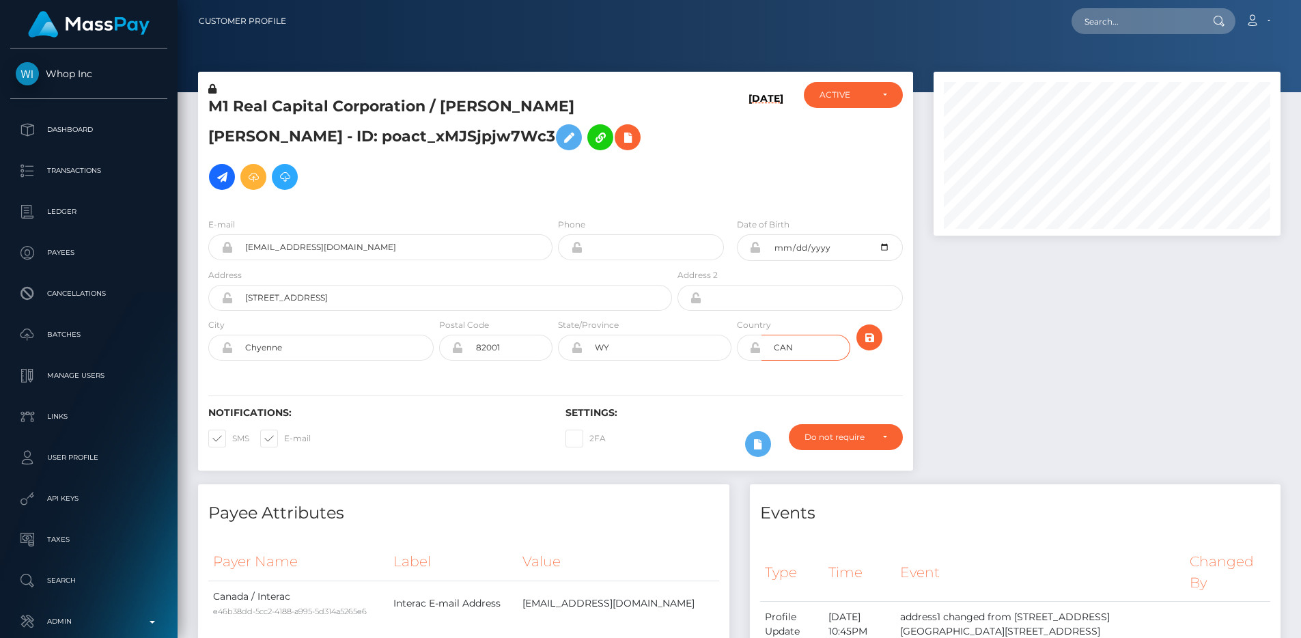
click at [779, 335] on input "CAN" at bounding box center [806, 348] width 89 height 26
type input "[GEOGRAPHIC_DATA]"
click at [867, 329] on icon "submit" at bounding box center [869, 337] width 16 height 17
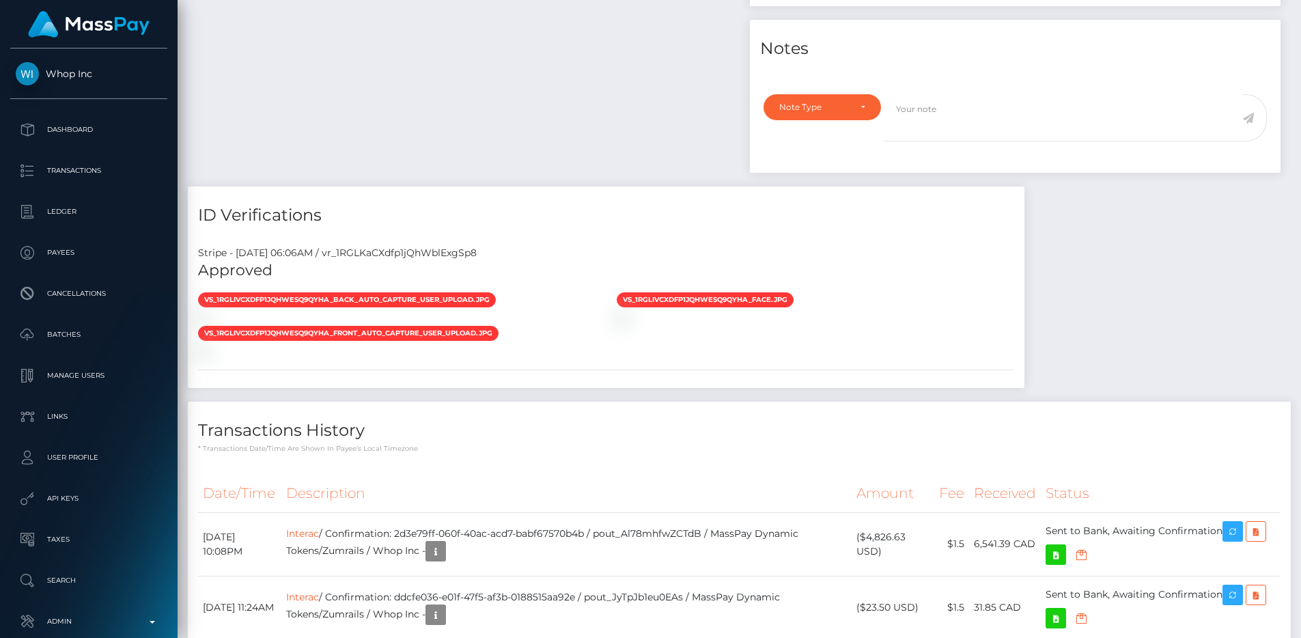
scroll to position [905, 0]
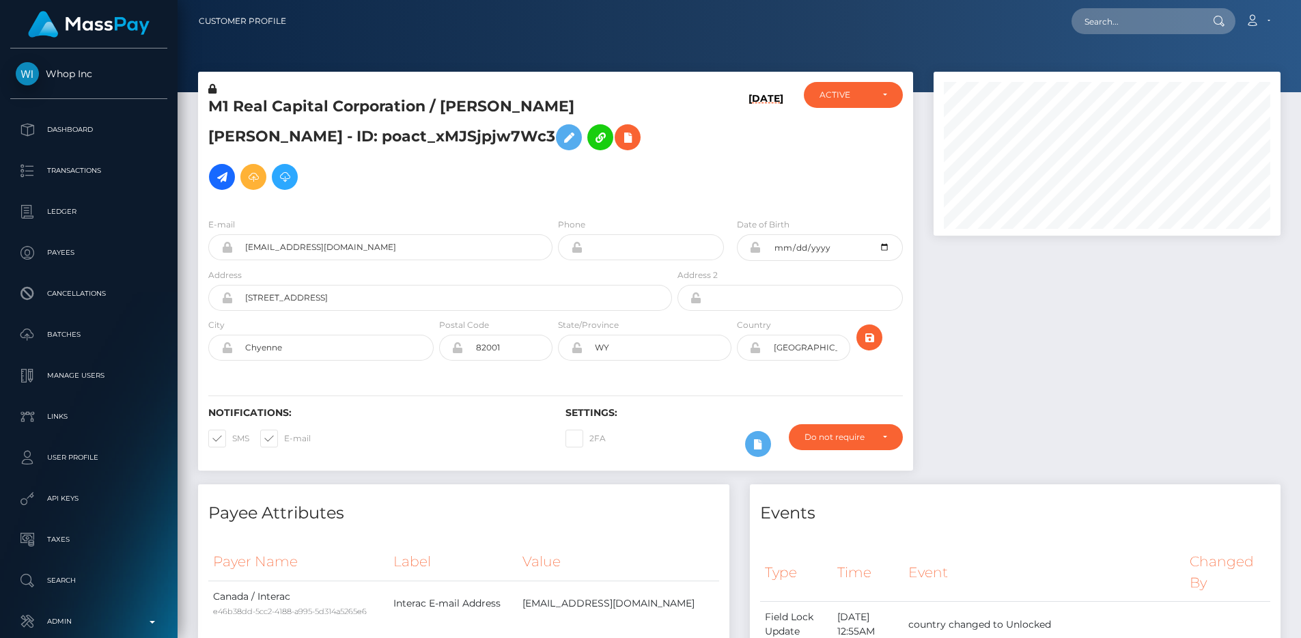
click at [754, 342] on icon at bounding box center [756, 347] width 12 height 11
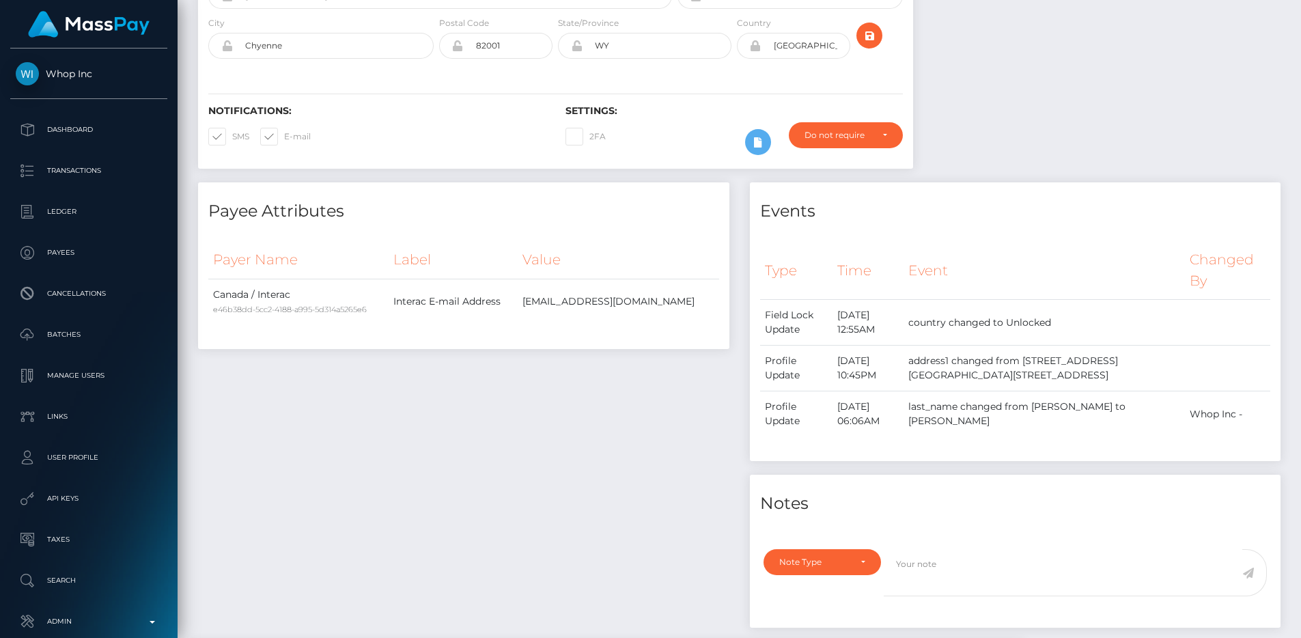
scroll to position [1256, 0]
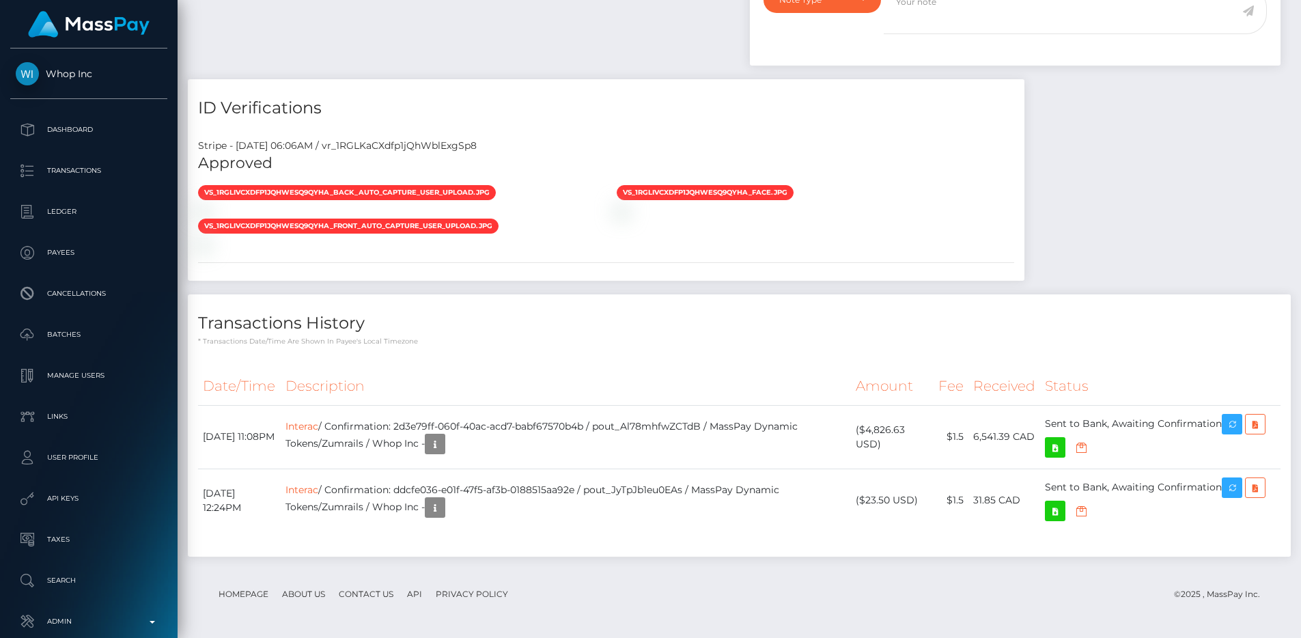
click at [1117, 165] on div "Payee Attributes Payer Name Label Value Canada / Interac e46b38dd-5cc2-4188-a99…" at bounding box center [739, 95] width 1103 height 950
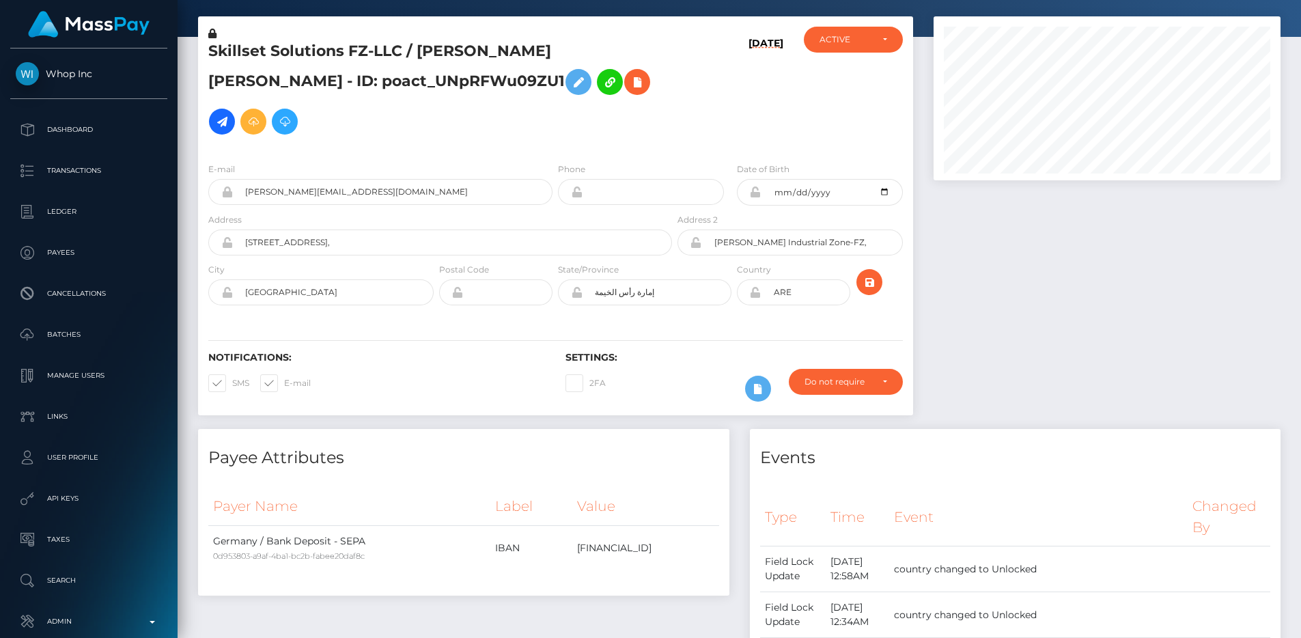
scroll to position [44, 0]
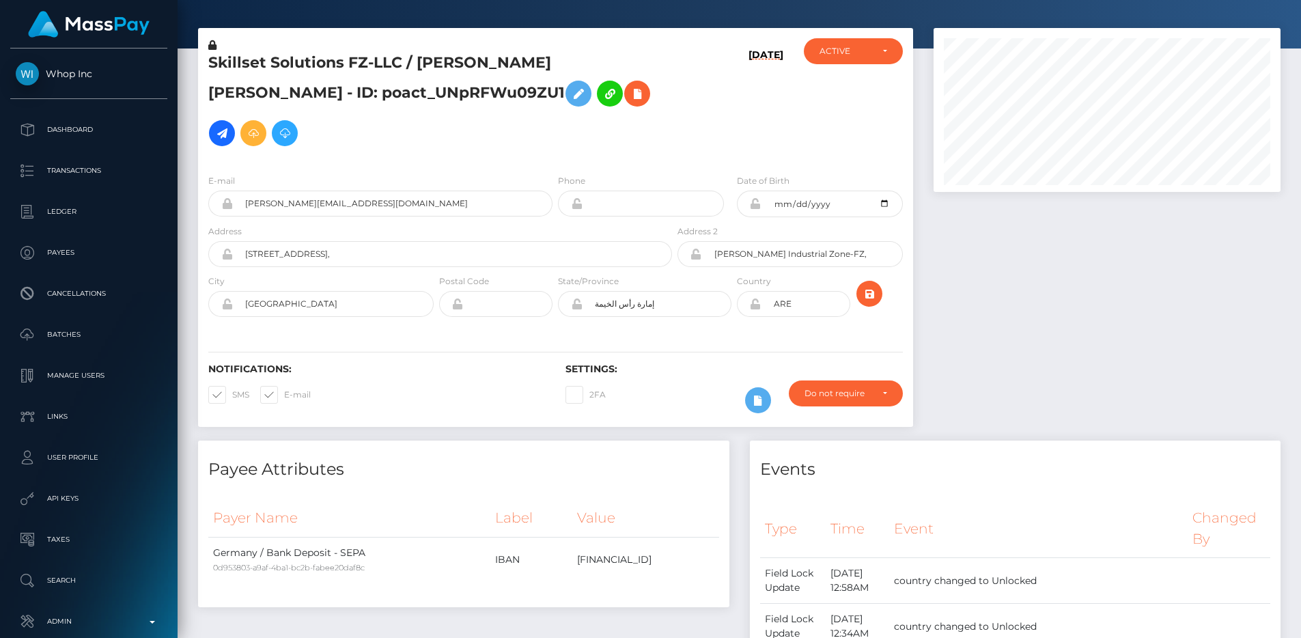
drag, startPoint x: 754, startPoint y: 268, endPoint x: 755, endPoint y: 637, distance: 368.9
click at [754, 299] on icon at bounding box center [756, 304] width 12 height 11
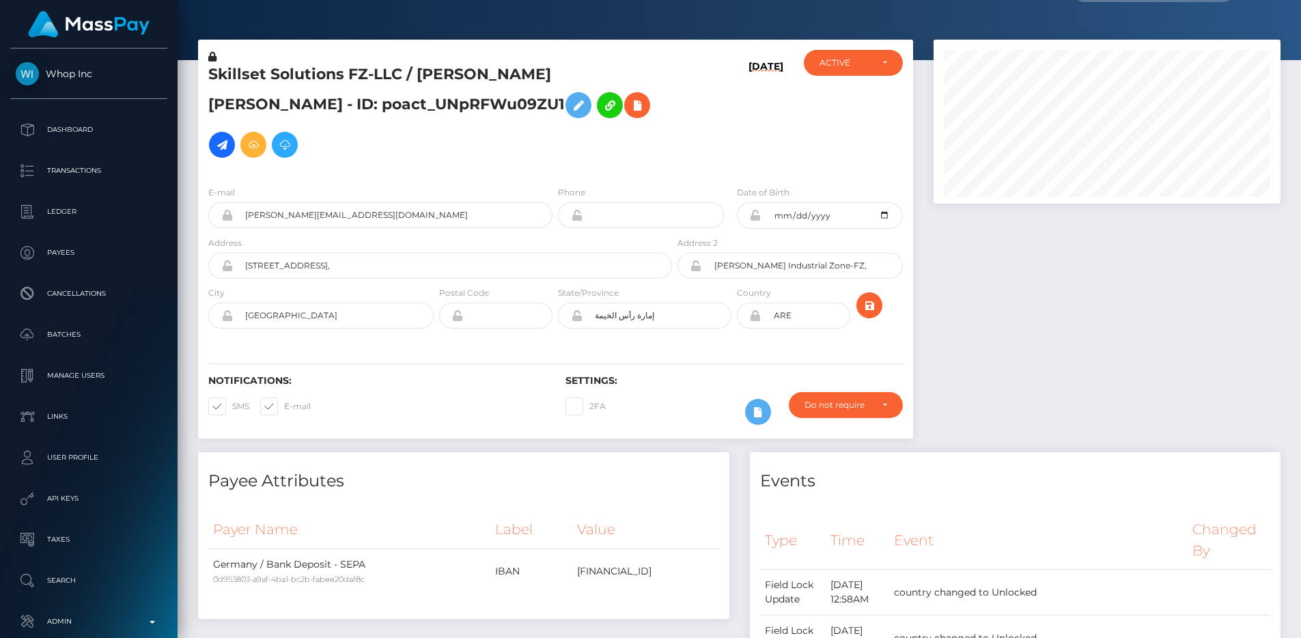
scroll to position [0, 0]
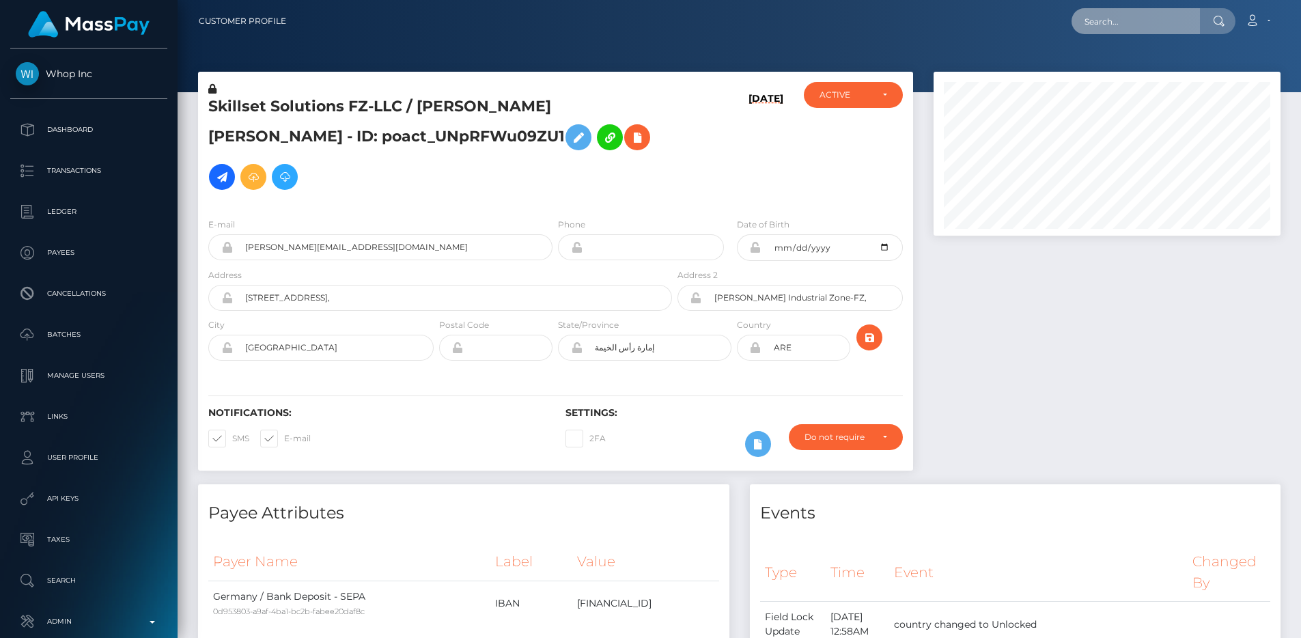
click at [1131, 25] on input "text" at bounding box center [1136, 21] width 128 height 26
paste input "61bea443e2ed4333abde43c0986c330f"
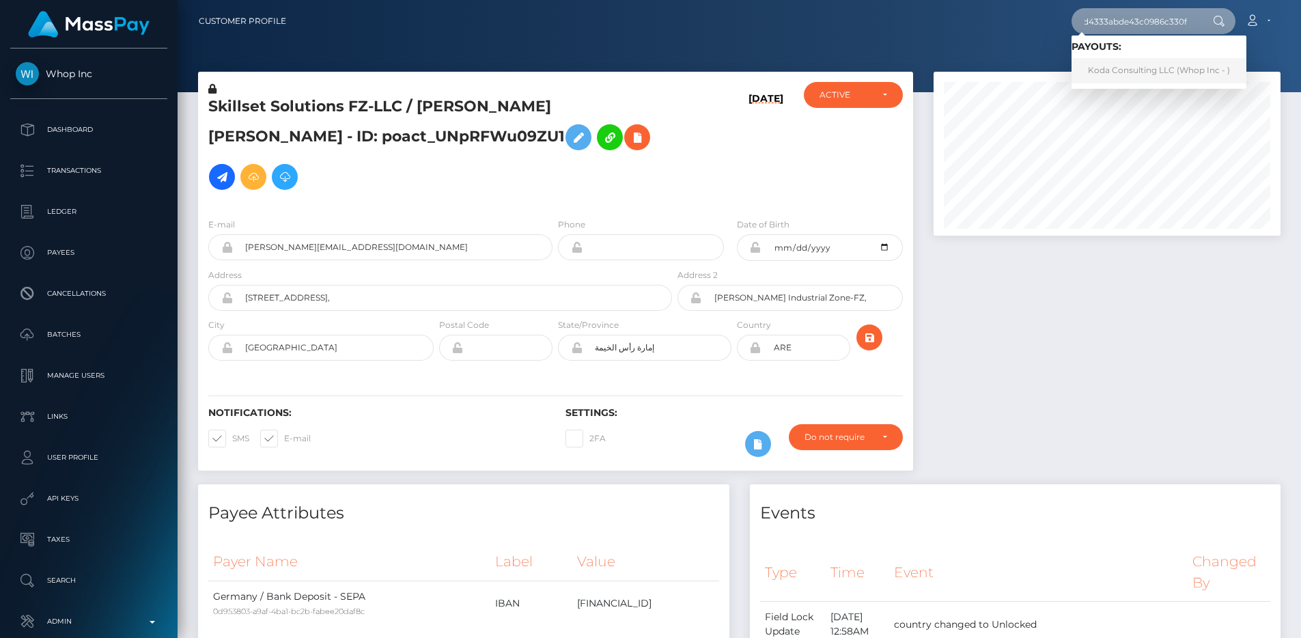
type input "61bea443e2ed4333abde43c0986c330f"
click at [1131, 66] on link "Koda Consulting LLC (Whop Inc - )" at bounding box center [1159, 70] width 175 height 25
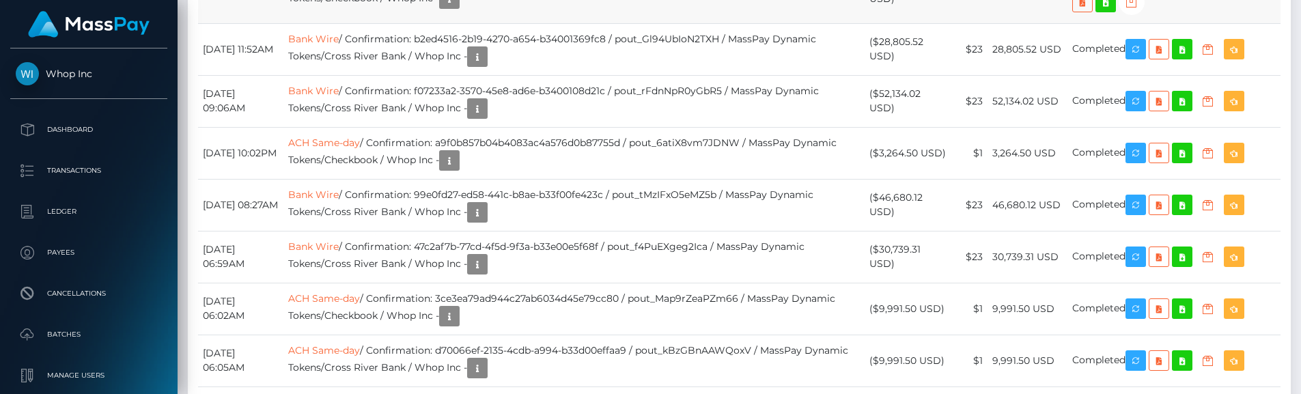
scroll to position [164, 348]
